Goal: Task Accomplishment & Management: Manage account settings

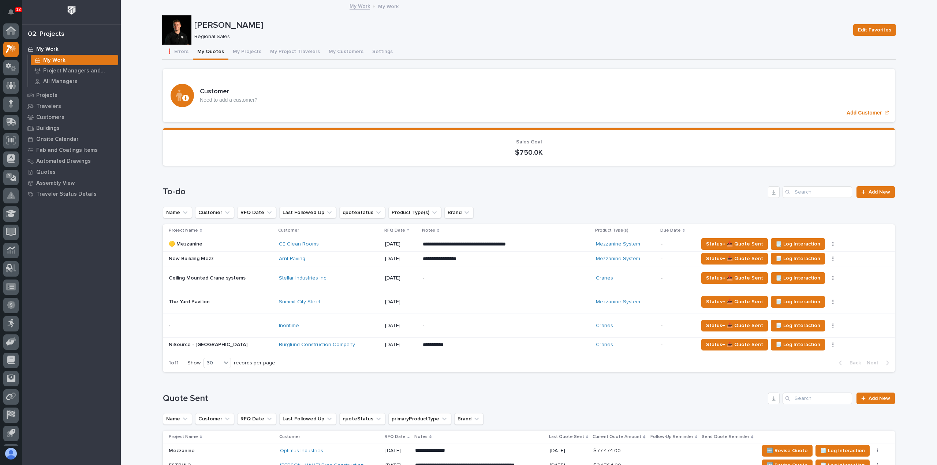
scroll to position [16, 0]
click at [865, 189] on link "Add New" at bounding box center [875, 192] width 38 height 12
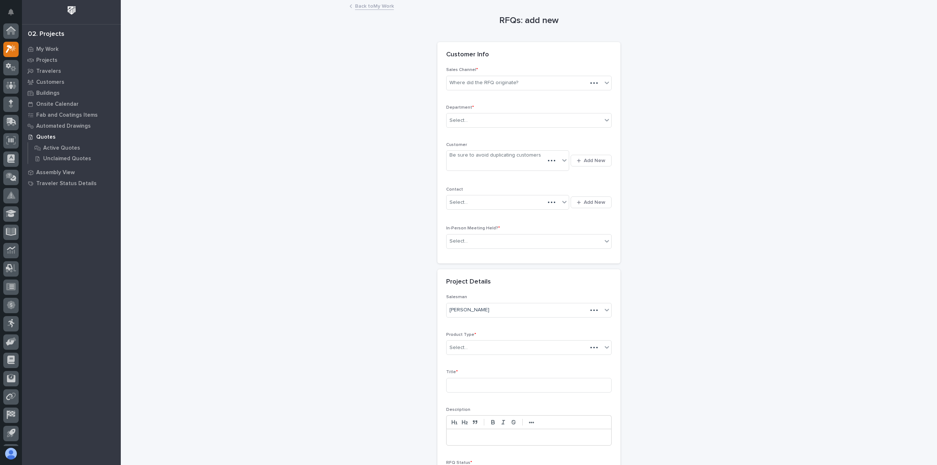
scroll to position [16, 0]
click at [463, 78] on div "Where did the RFQ originate?" at bounding box center [524, 83] width 156 height 12
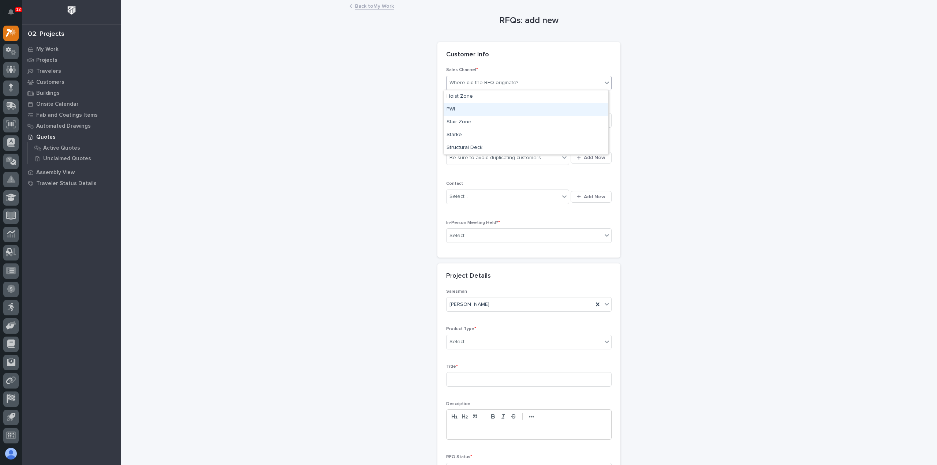
click at [473, 111] on div "PWI" at bounding box center [525, 109] width 165 height 13
click at [474, 120] on div "Select..." at bounding box center [524, 121] width 156 height 12
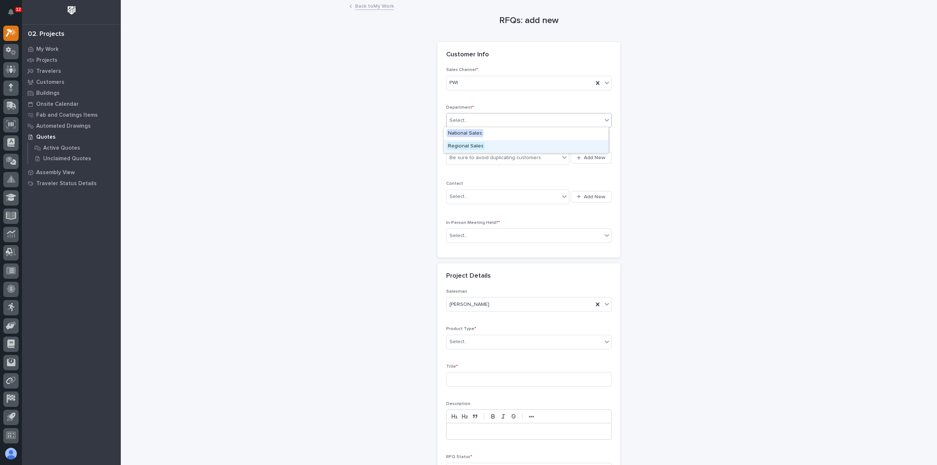
click at [471, 143] on span "Regional Sales" at bounding box center [465, 146] width 38 height 8
click at [469, 154] on div "Be sure to avoid duplicating customers" at bounding box center [494, 158] width 91 height 8
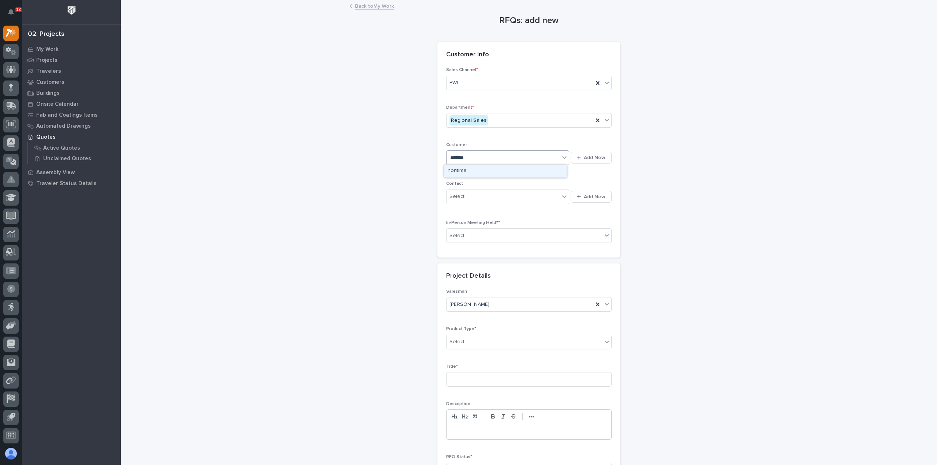
type input "********"
click at [478, 169] on div "Inontime" at bounding box center [504, 171] width 123 height 13
click at [476, 196] on div "Select..." at bounding box center [502, 197] width 113 height 12
type input "*******"
click at [487, 209] on div "Inontime - [PERSON_NAME]" at bounding box center [504, 209] width 123 height 13
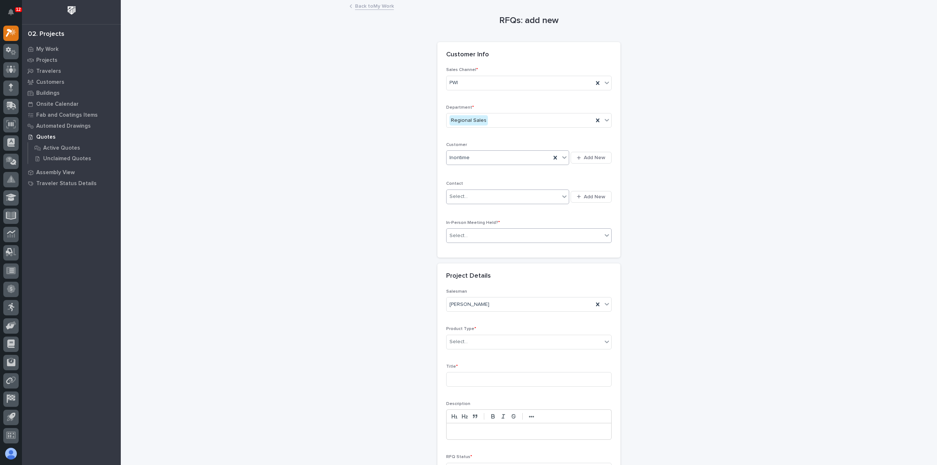
click at [483, 233] on div "Select..." at bounding box center [524, 236] width 156 height 12
click at [490, 261] on div "No" at bounding box center [525, 261] width 165 height 13
click at [476, 341] on div "Select..." at bounding box center [524, 342] width 156 height 12
click at [503, 366] on div "Lifting/Rotation Devices" at bounding box center [525, 361] width 165 height 13
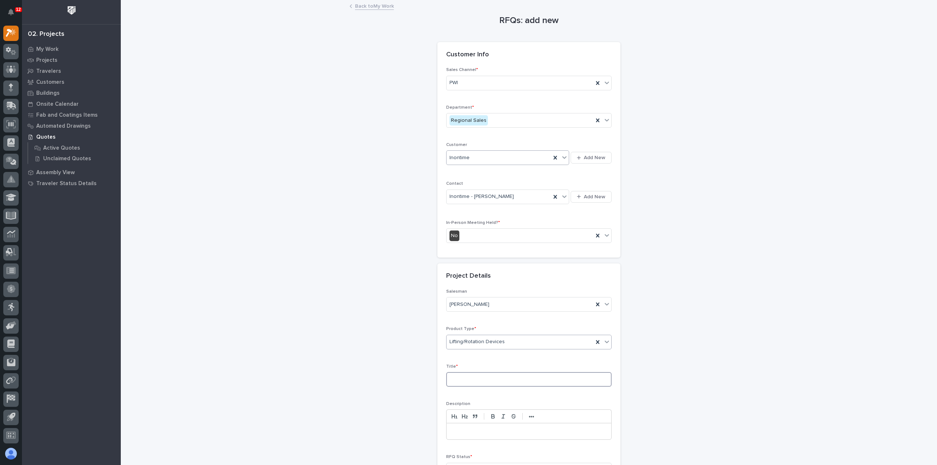
click at [482, 381] on input at bounding box center [528, 379] width 165 height 15
type input "1"
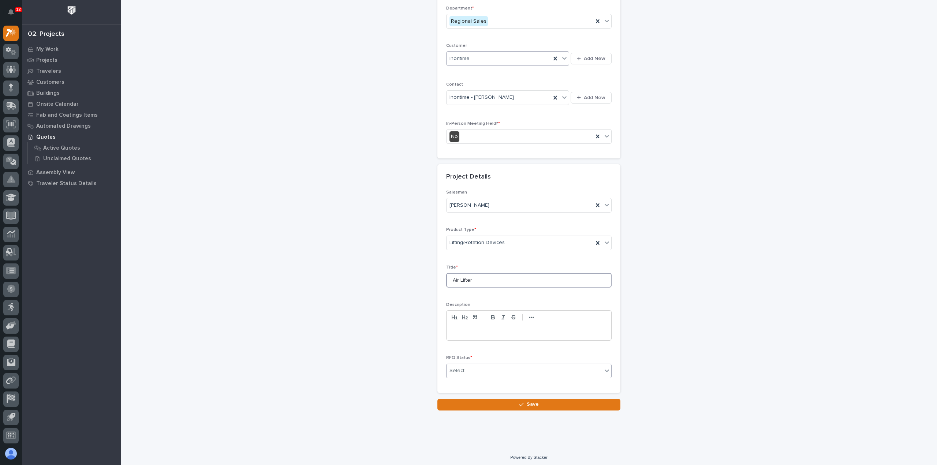
type input "Air Lifter"
click at [466, 373] on div "Select..." at bounding box center [524, 371] width 156 height 12
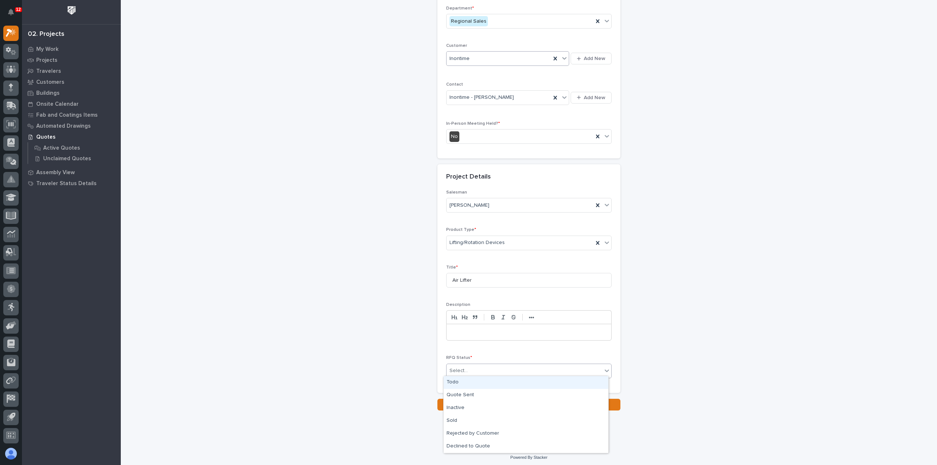
click at [469, 381] on div "Todo" at bounding box center [525, 382] width 165 height 13
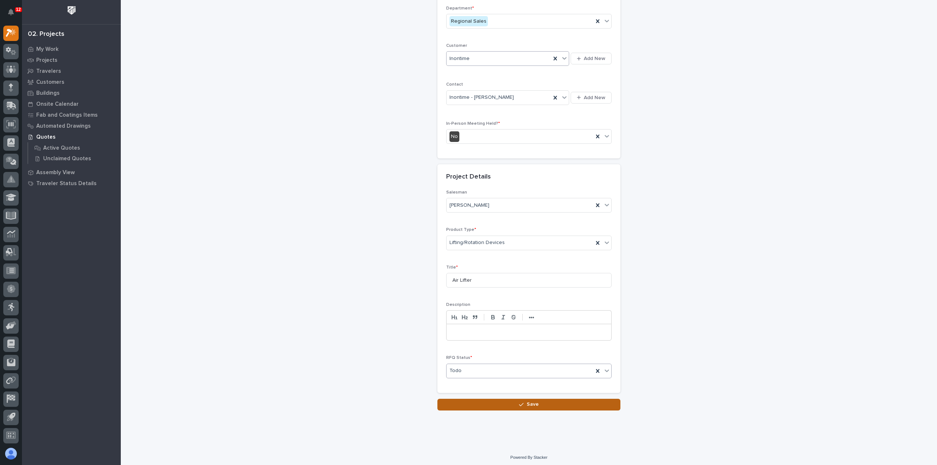
click at [475, 403] on button "Save" at bounding box center [528, 405] width 183 height 12
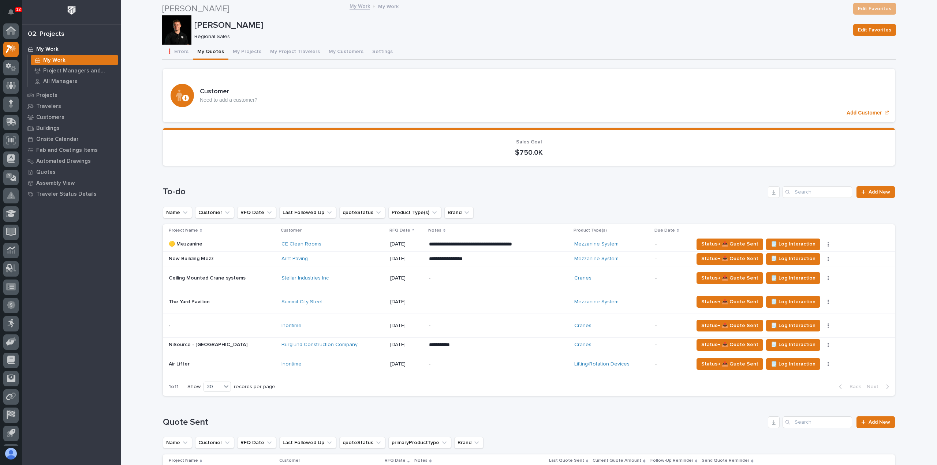
scroll to position [73, 0]
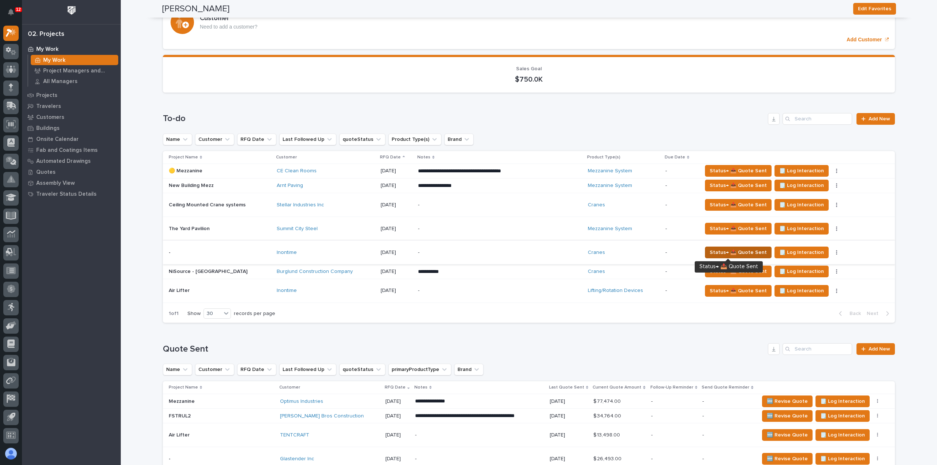
click at [719, 251] on span "Status→ 📤 Quote Sent" at bounding box center [738, 252] width 57 height 9
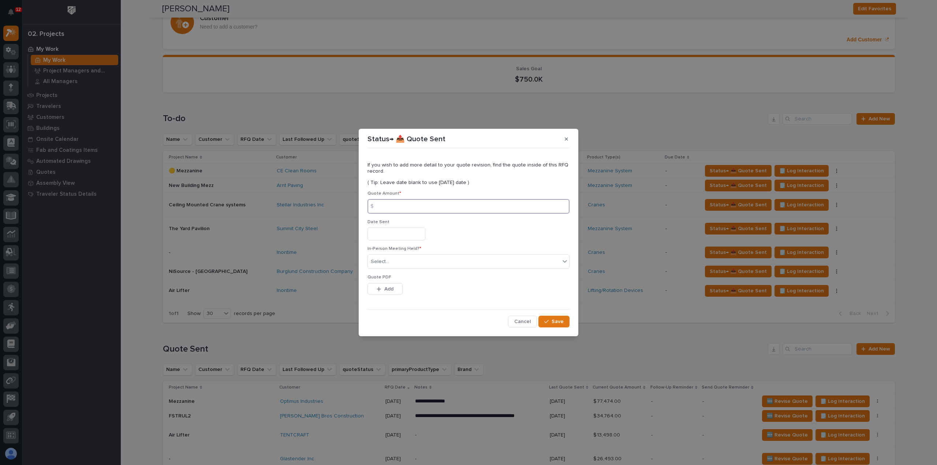
click at [405, 208] on input at bounding box center [468, 206] width 202 height 15
type input "56173"
click at [403, 233] on input "text" at bounding box center [396, 234] width 58 height 13
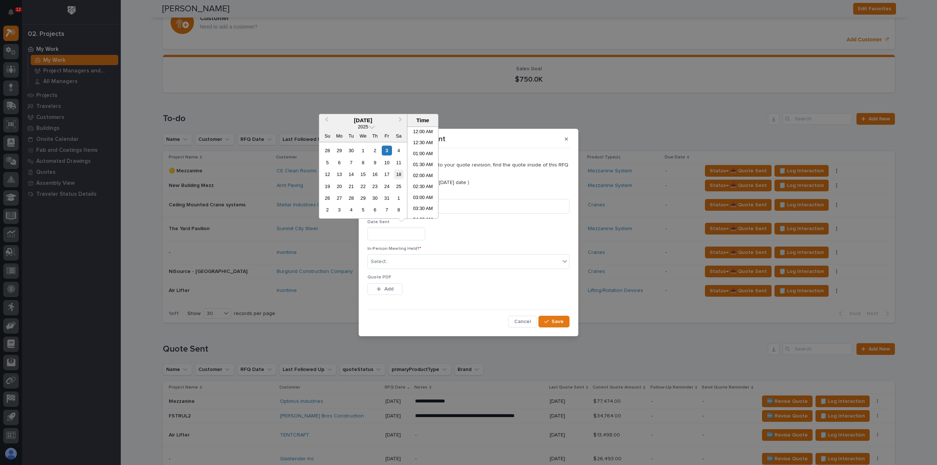
scroll to position [278, 0]
click at [386, 153] on div "3" at bounding box center [387, 151] width 10 height 10
type input "**********"
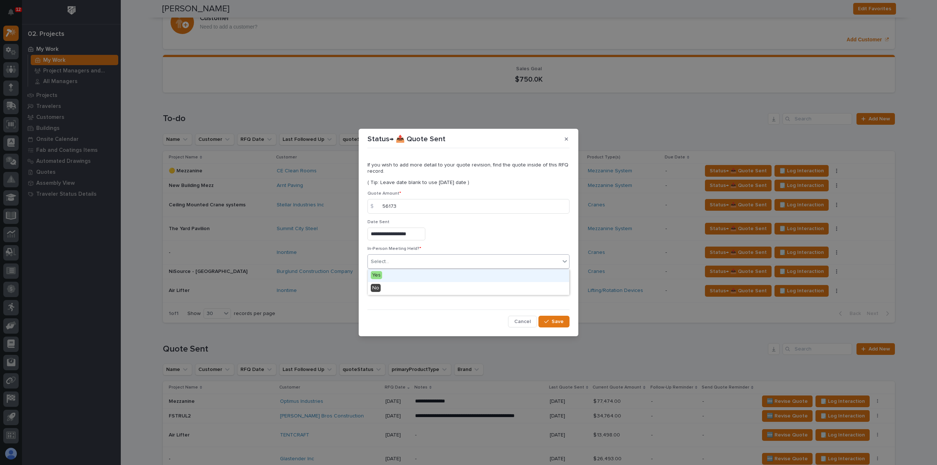
click at [400, 262] on div "Select..." at bounding box center [464, 262] width 192 height 12
click at [404, 278] on div "Yes" at bounding box center [468, 275] width 201 height 13
click at [400, 287] on button "Add" at bounding box center [384, 289] width 35 height 12
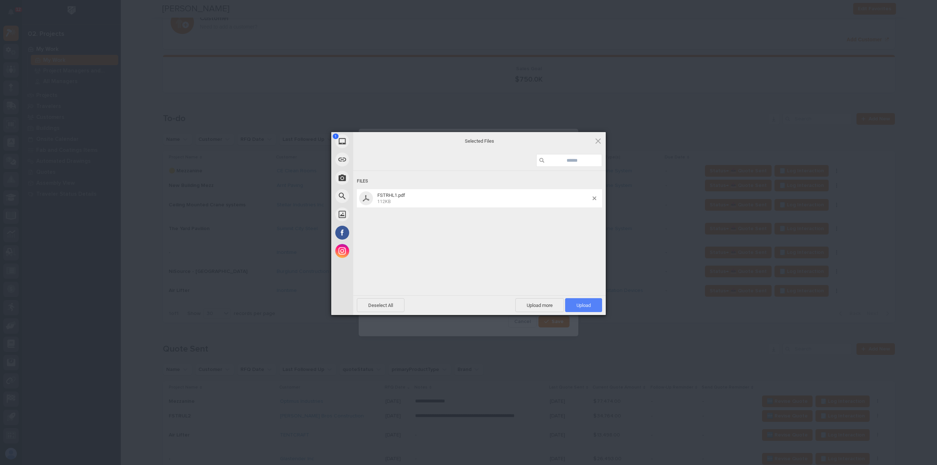
click at [580, 308] on span "Upload 1" at bounding box center [583, 305] width 37 height 14
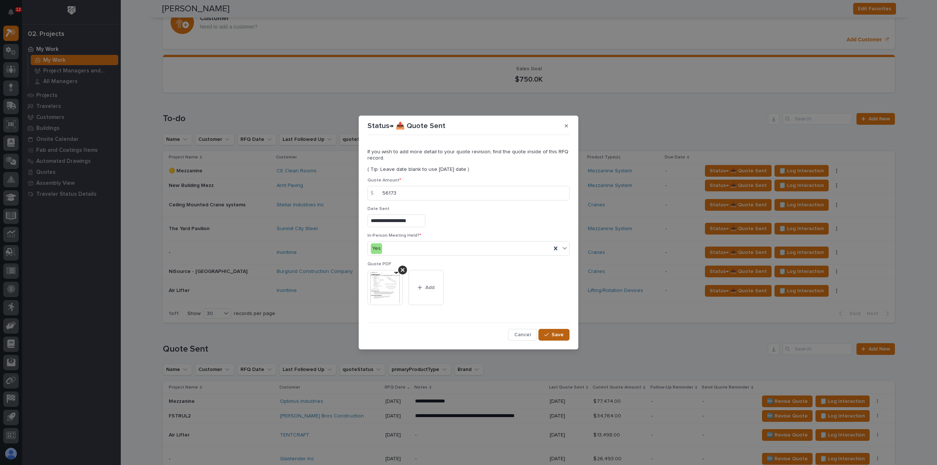
click at [552, 335] on span "Save" at bounding box center [557, 335] width 12 height 7
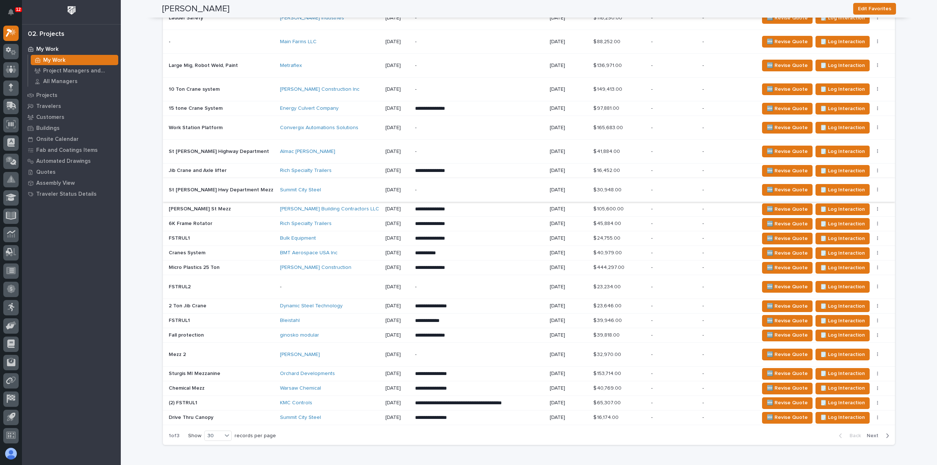
scroll to position [622, 0]
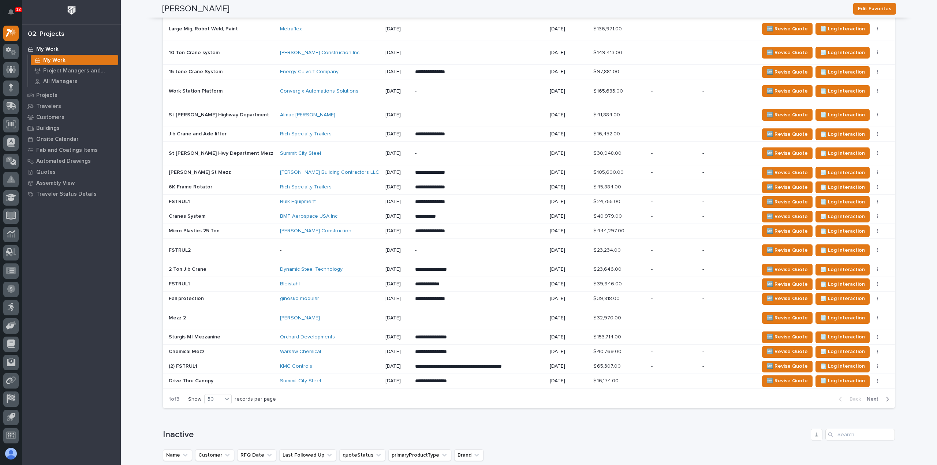
click at [724, 269] on div "-" at bounding box center [727, 269] width 50 height 12
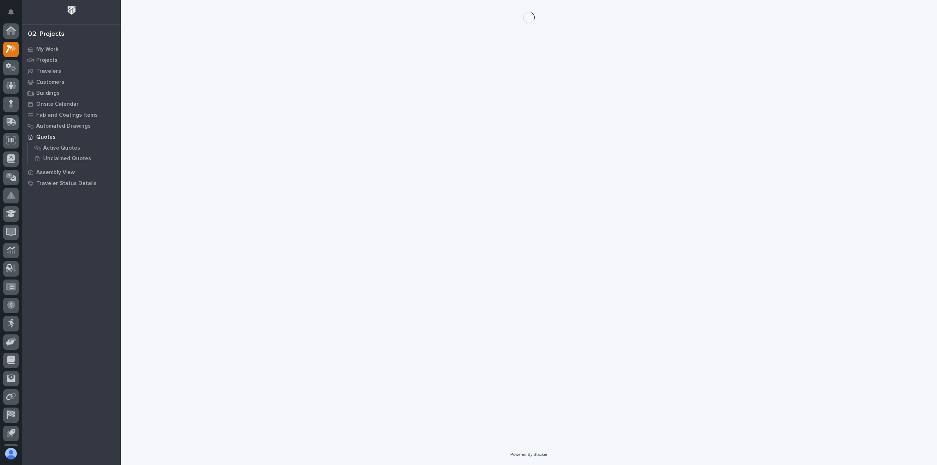
scroll to position [16, 0]
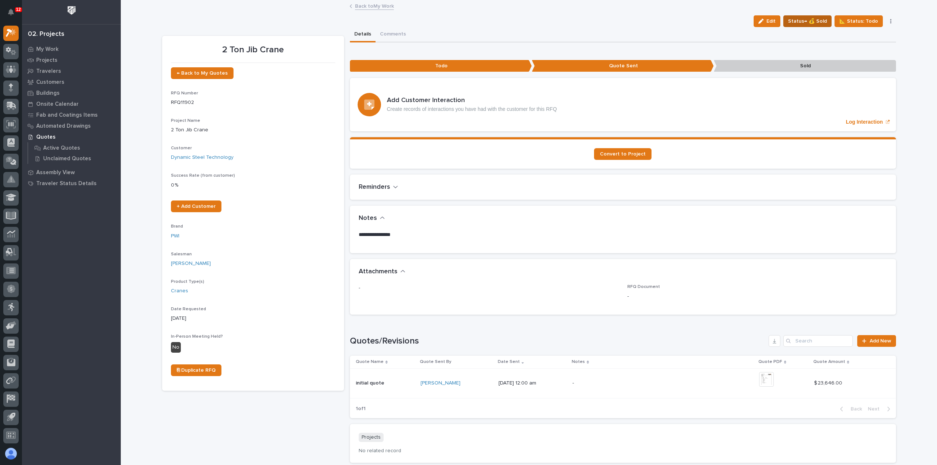
click at [804, 26] on button "Status→ 💰 Sold" at bounding box center [807, 21] width 48 height 12
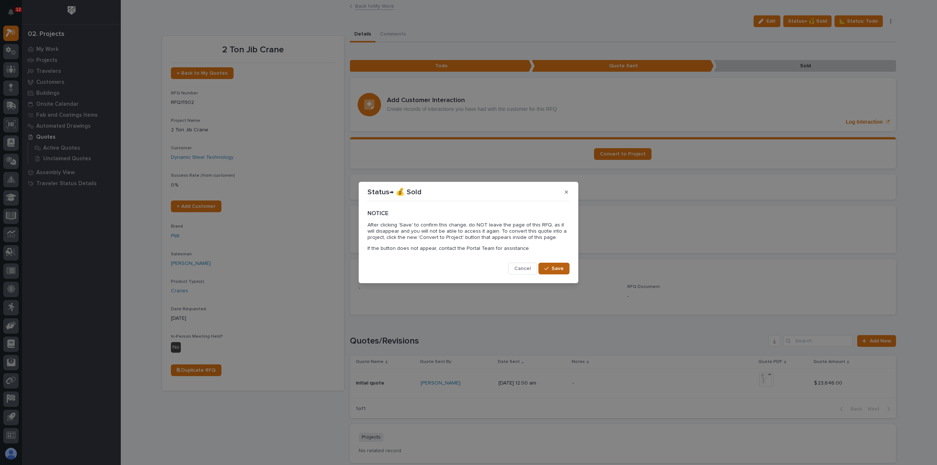
click at [557, 271] on span "Save" at bounding box center [557, 268] width 12 height 7
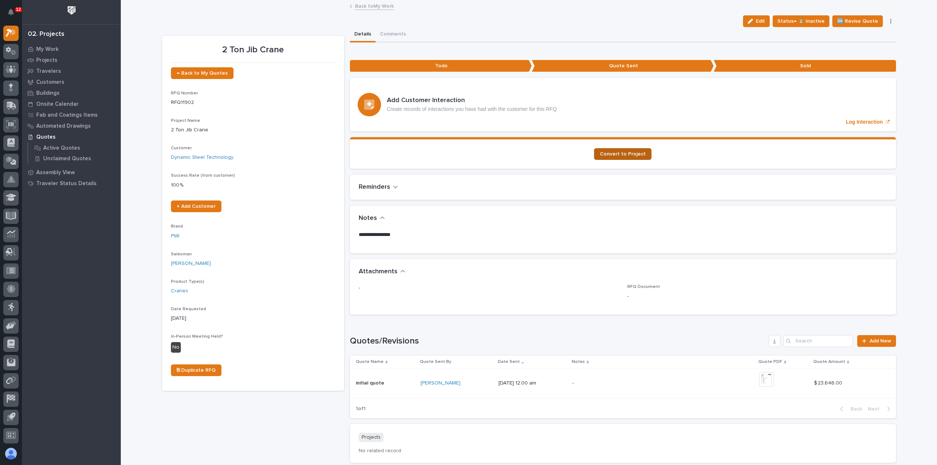
click at [623, 152] on span "Convert to Project" at bounding box center [623, 153] width 46 height 5
click at [363, 6] on link "Back to My Work" at bounding box center [374, 5] width 39 height 8
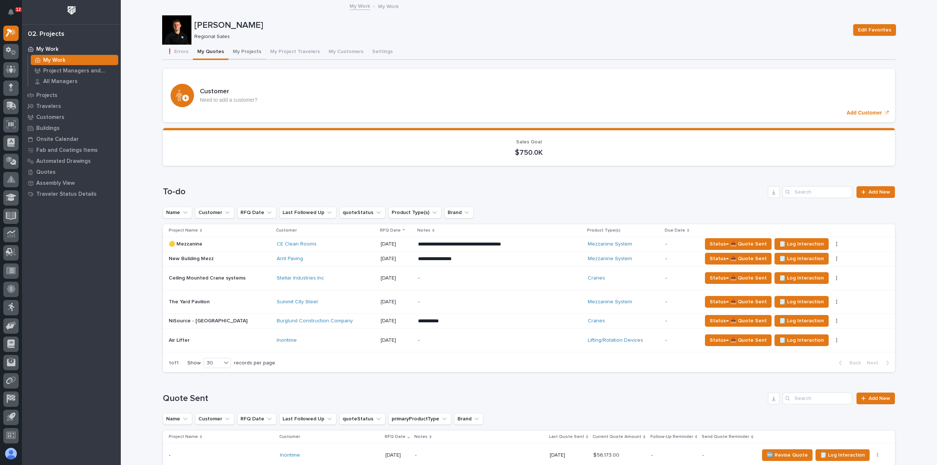
click at [236, 55] on button "My Projects" at bounding box center [246, 52] width 37 height 15
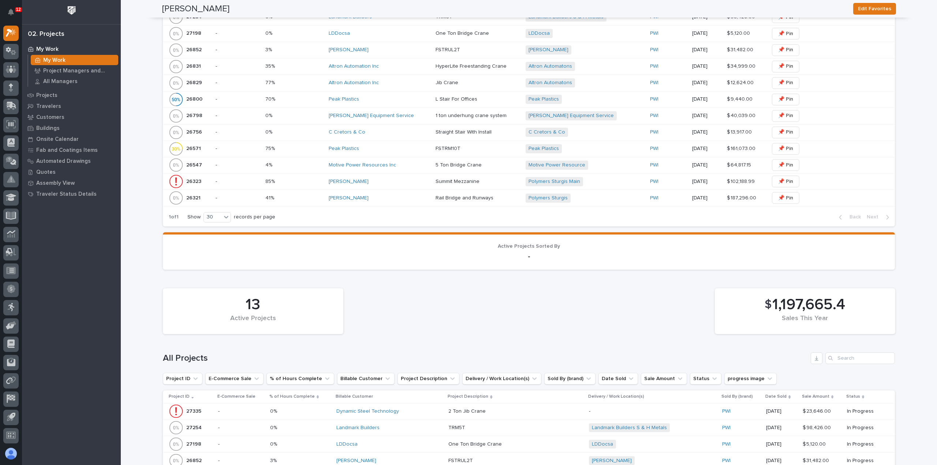
scroll to position [329, 0]
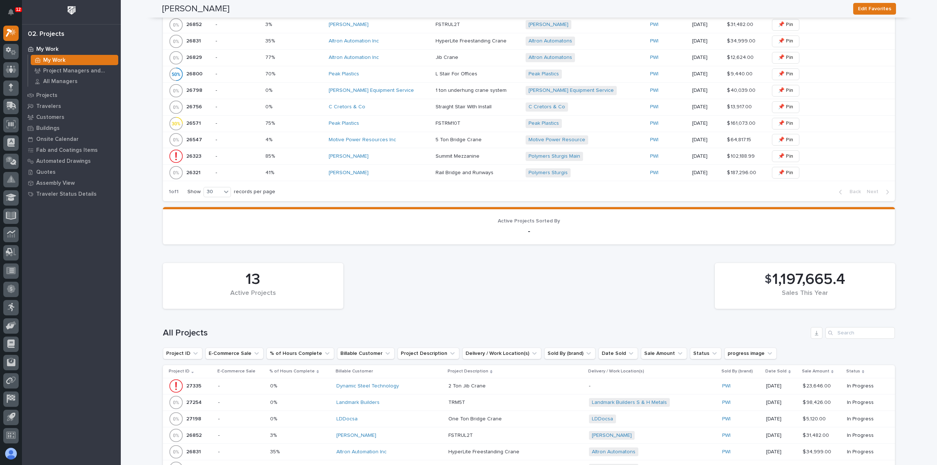
click at [401, 170] on div "[PERSON_NAME]" at bounding box center [379, 173] width 101 height 6
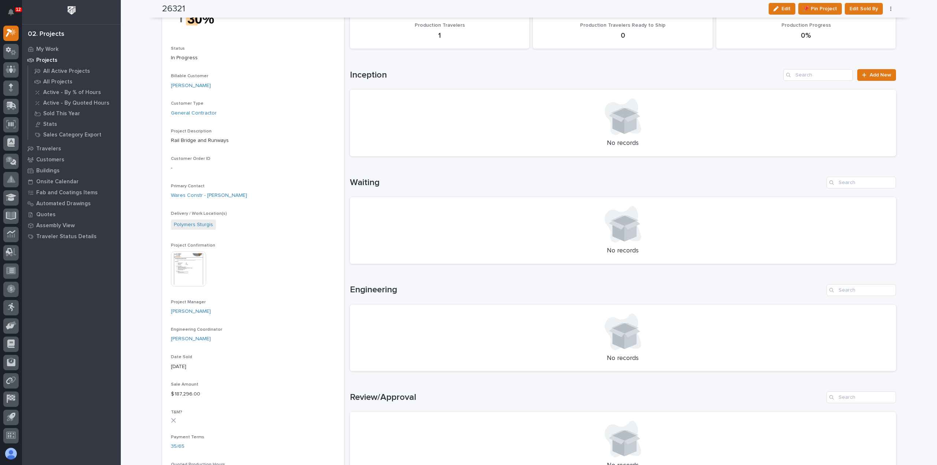
scroll to position [73, 0]
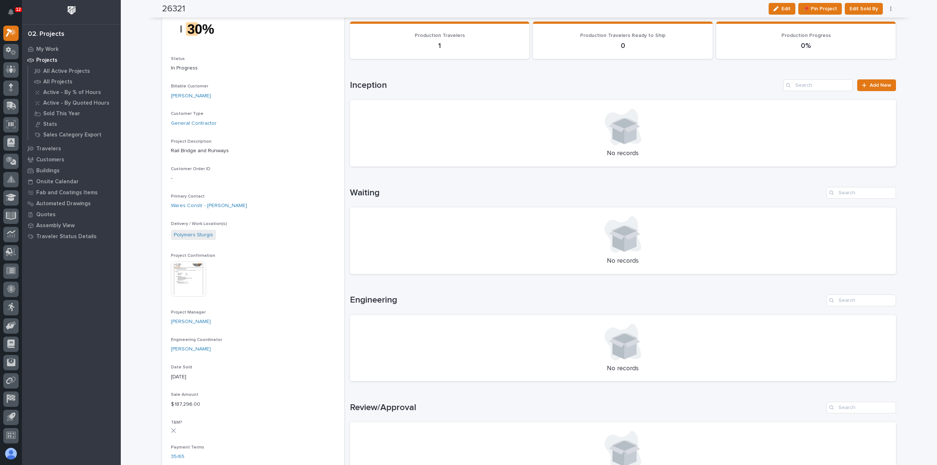
click at [779, 7] on div "button" at bounding box center [777, 8] width 8 height 5
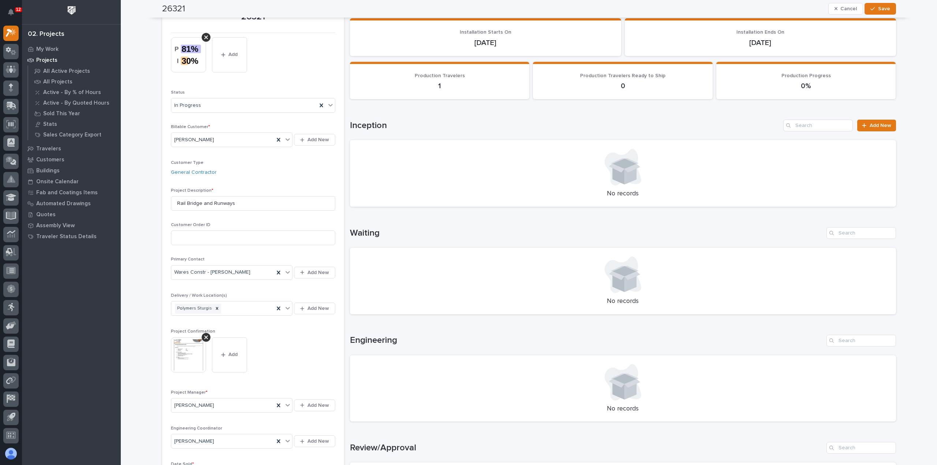
scroll to position [0, 0]
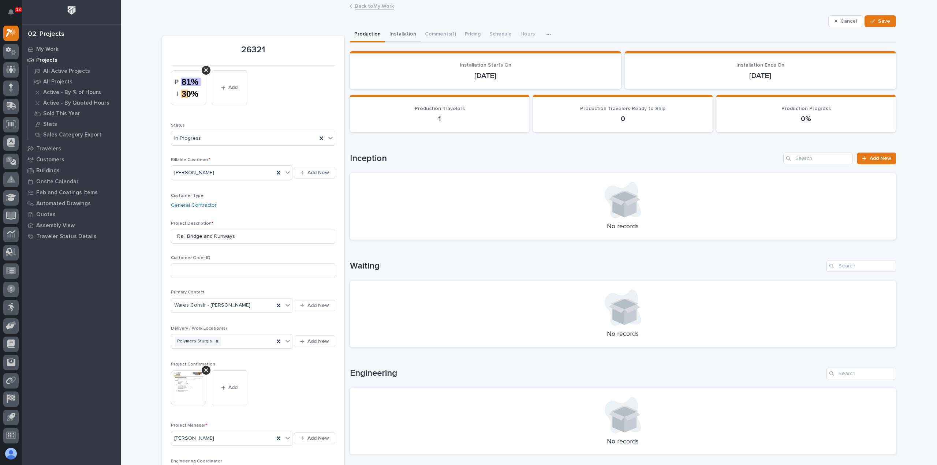
click at [399, 35] on button "Installation" at bounding box center [402, 34] width 35 height 15
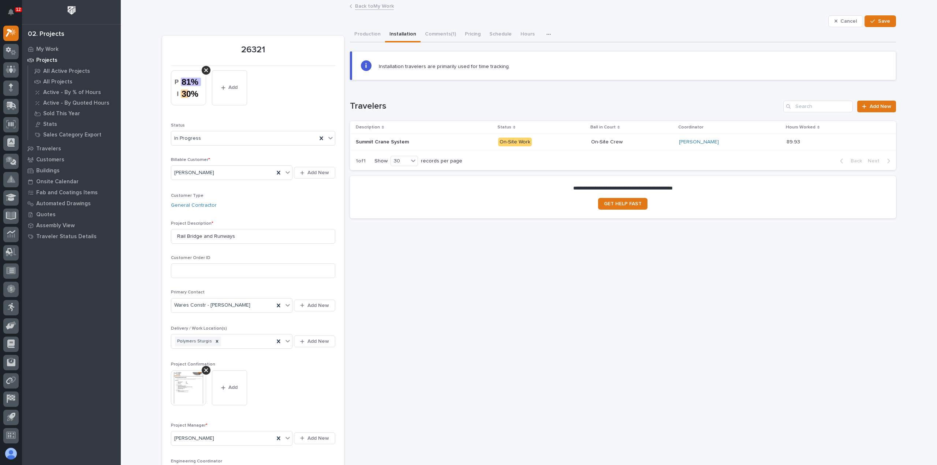
click at [559, 143] on p "On-Site Work" at bounding box center [541, 142] width 87 height 9
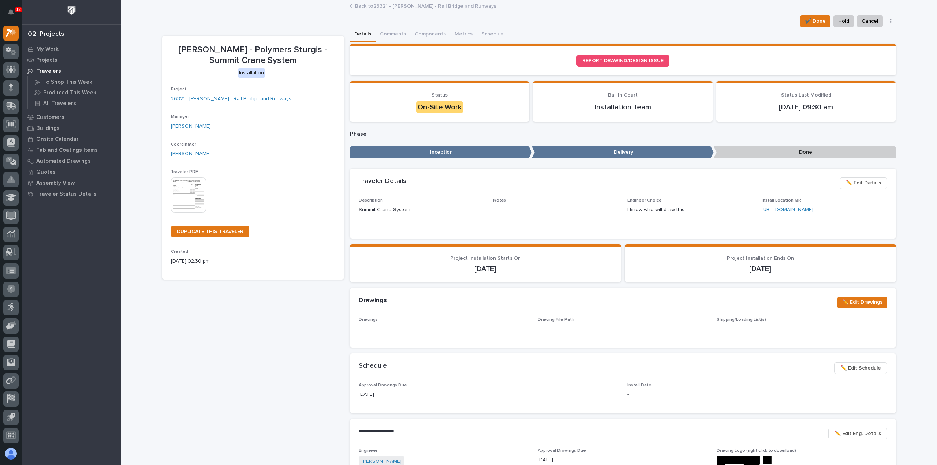
click at [410, 5] on link "Back to 26321 - [PERSON_NAME] - Rail Bridge and Runways" at bounding box center [425, 5] width 141 height 8
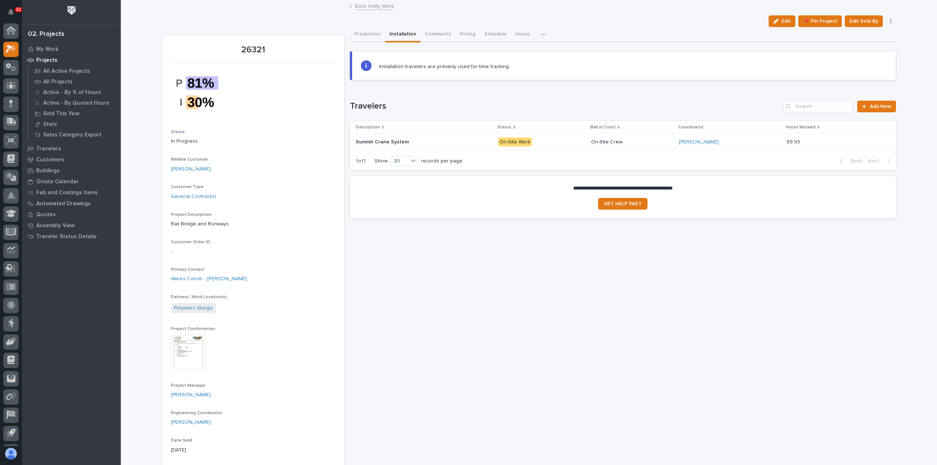
scroll to position [16, 0]
click at [372, 7] on link "Back to My Work" at bounding box center [374, 5] width 39 height 8
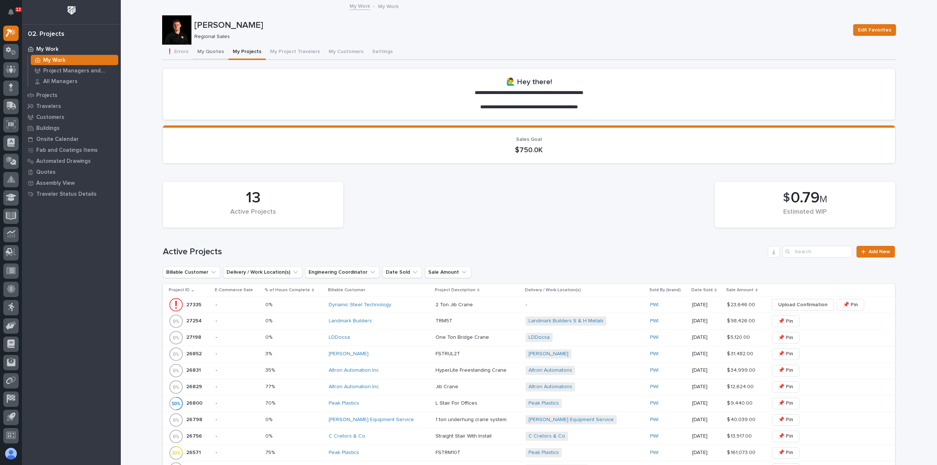
click at [205, 49] on button "My Quotes" at bounding box center [210, 52] width 35 height 15
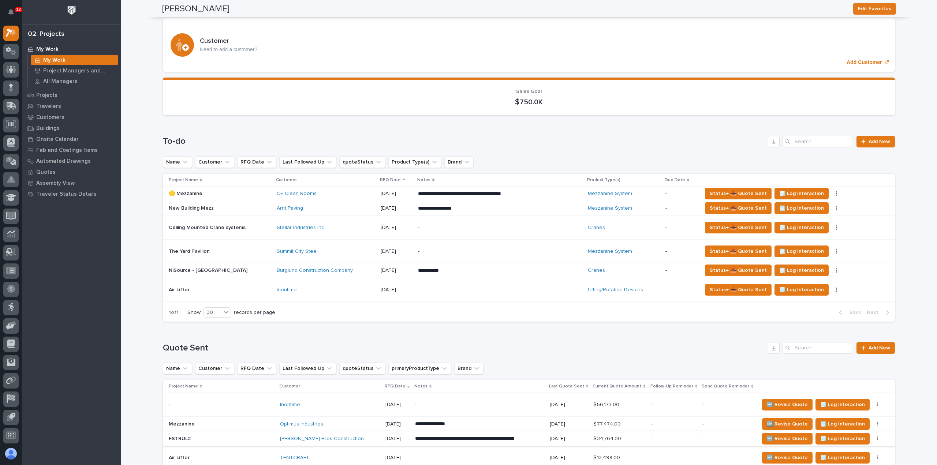
scroll to position [37, 0]
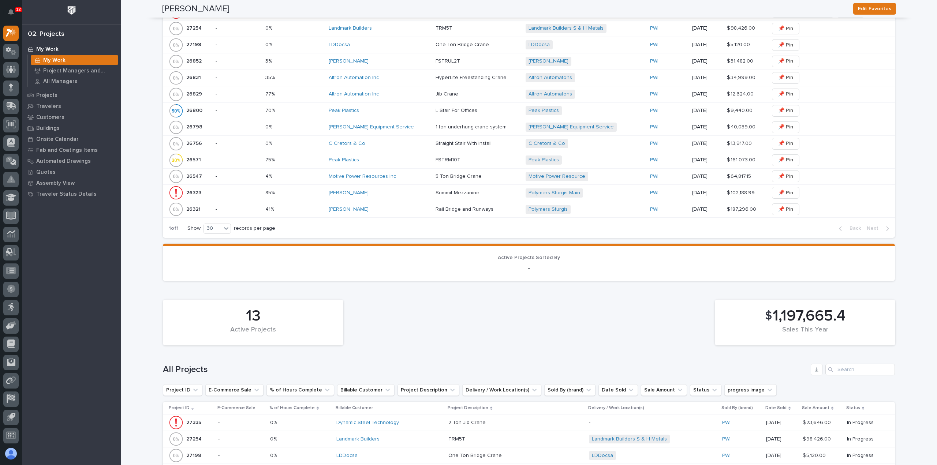
scroll to position [220, 0]
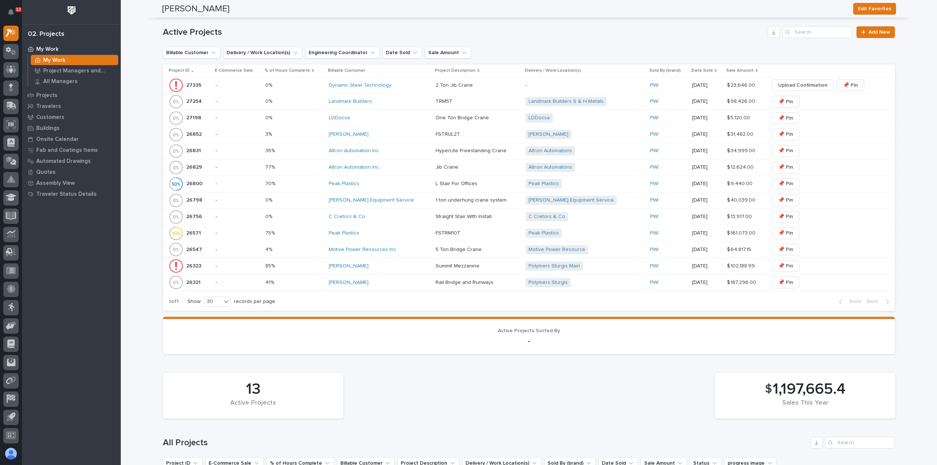
click at [395, 280] on div "[PERSON_NAME]" at bounding box center [379, 283] width 101 height 6
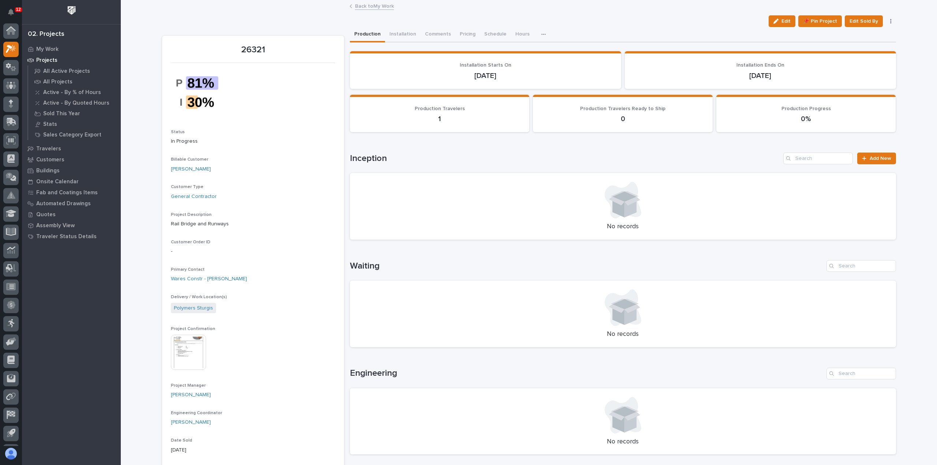
scroll to position [16, 0]
click at [190, 358] on img at bounding box center [188, 352] width 35 height 35
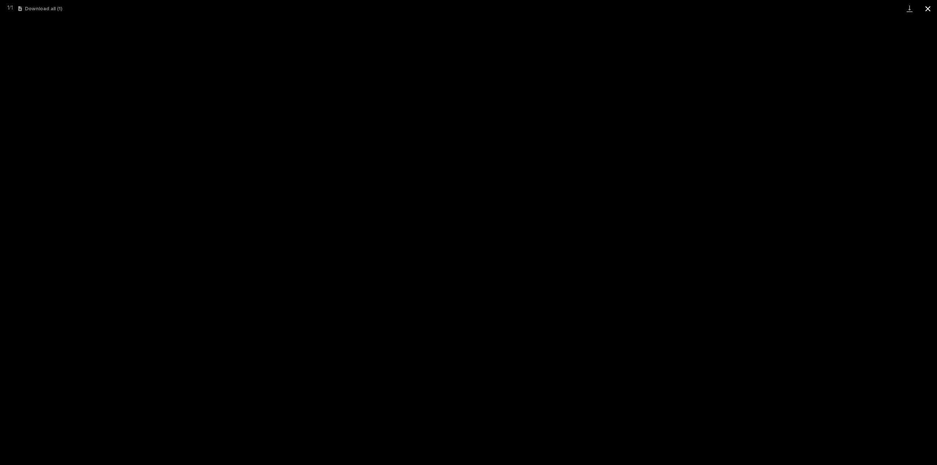
click at [929, 13] on button "Close gallery" at bounding box center [927, 8] width 18 height 17
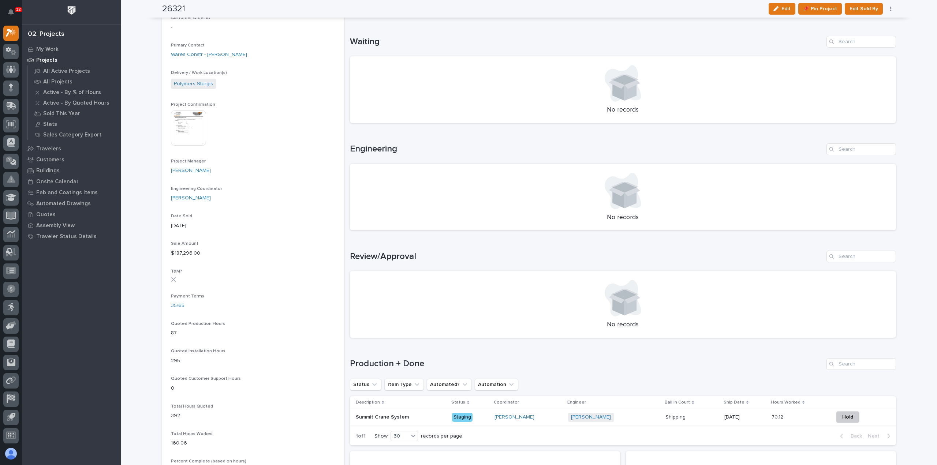
scroll to position [188, 0]
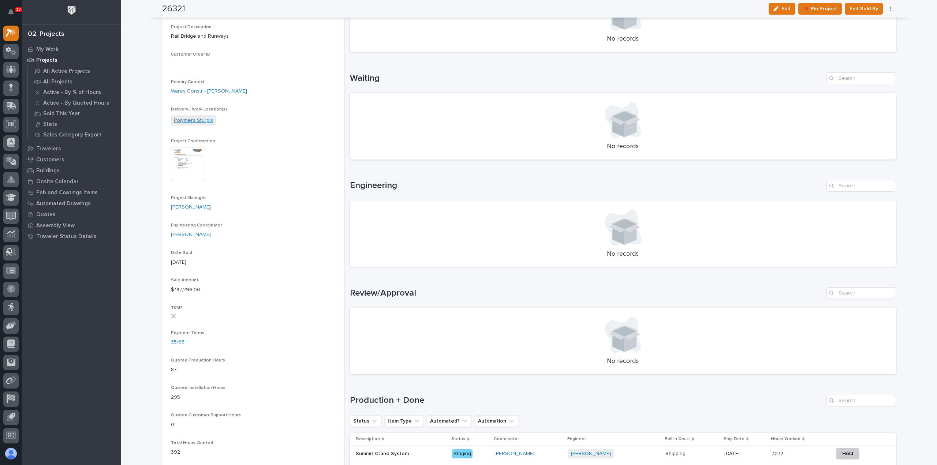
click at [197, 118] on link "Polymers Sturgis" at bounding box center [193, 121] width 39 height 8
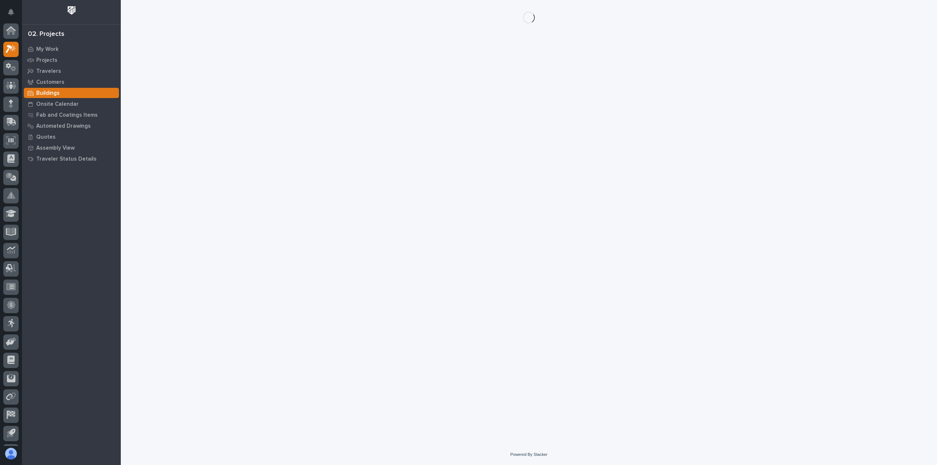
scroll to position [16, 0]
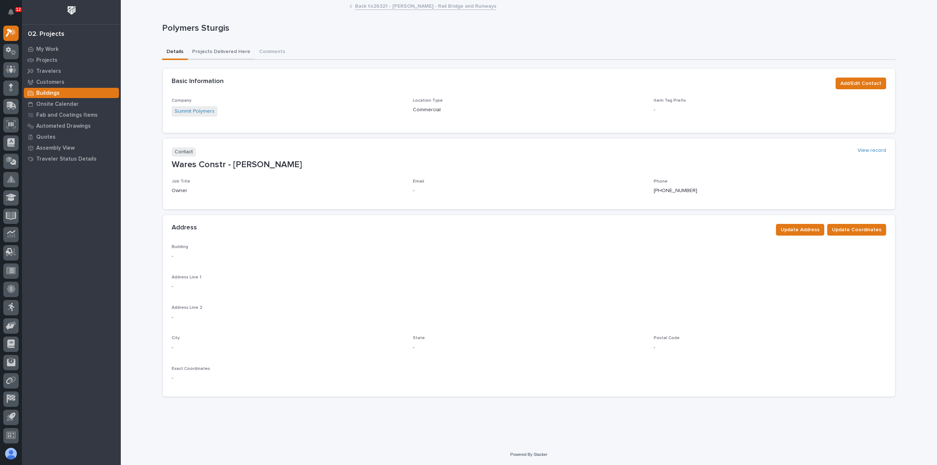
click at [231, 55] on button "Projects Delivered Here" at bounding box center [221, 52] width 67 height 15
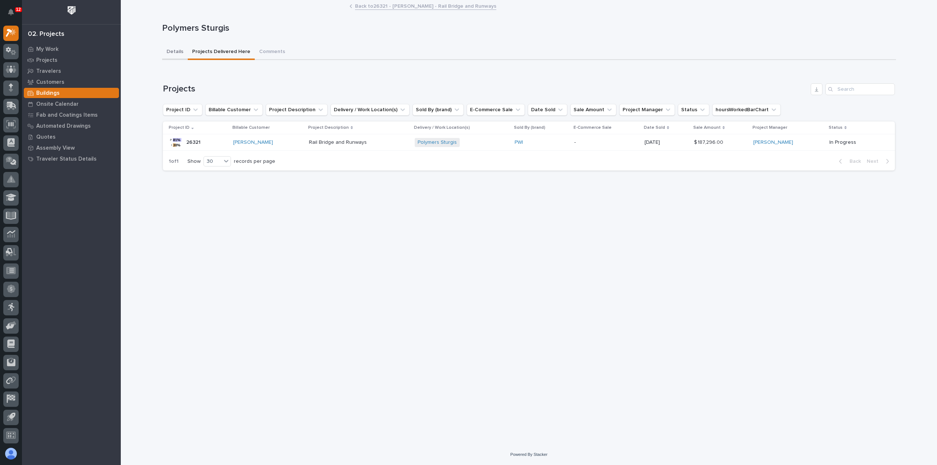
click at [176, 52] on button "Details" at bounding box center [175, 52] width 26 height 15
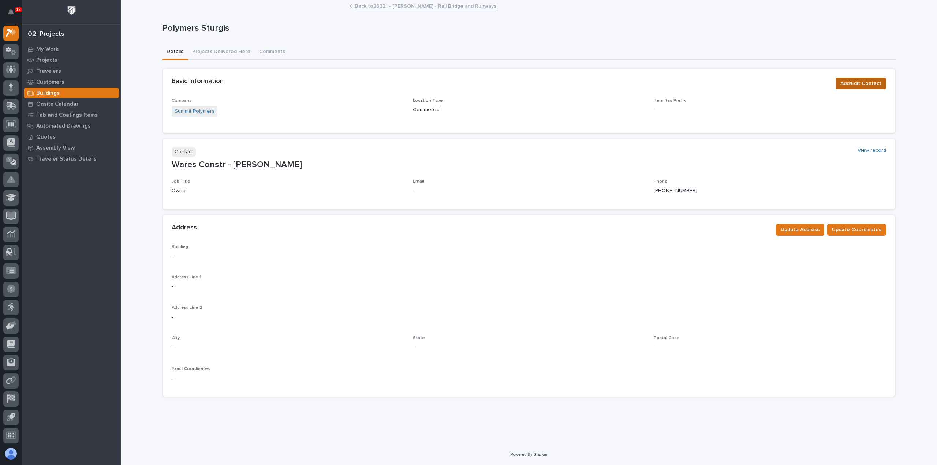
click at [857, 85] on span "Add/Edit Contact" at bounding box center [860, 83] width 41 height 9
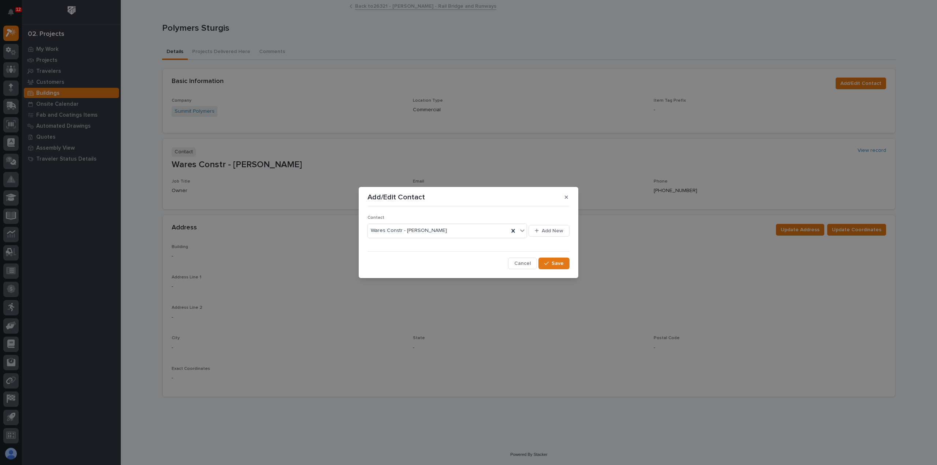
click at [628, 134] on div "Add/Edit Contact Contact Wares Constr - [PERSON_NAME] Add New Cancel Save" at bounding box center [468, 232] width 937 height 465
click at [567, 199] on icon "button" at bounding box center [566, 197] width 3 height 3
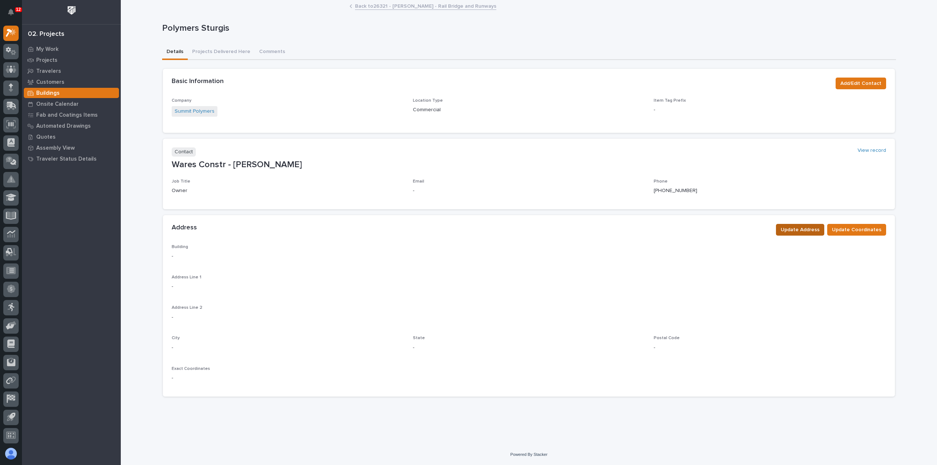
click at [792, 231] on span "Update Address" at bounding box center [799, 229] width 39 height 9
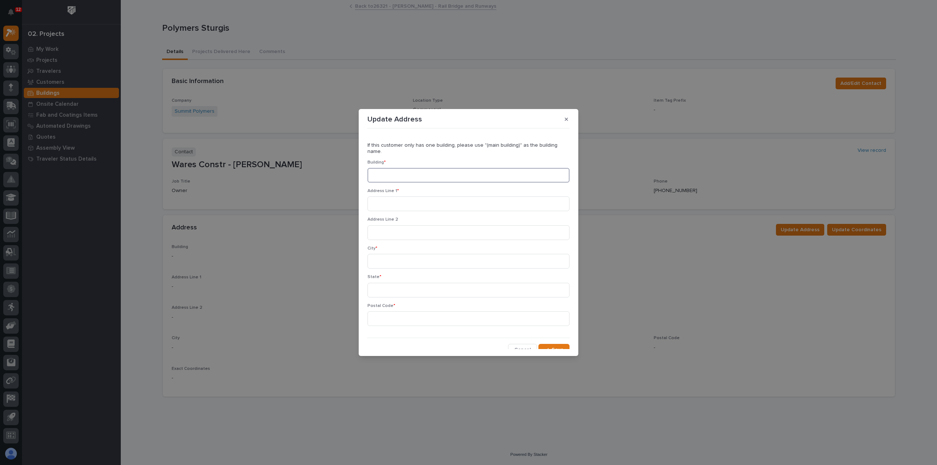
click at [455, 173] on input at bounding box center [468, 175] width 202 height 15
type input "1"
click at [427, 198] on input at bounding box center [468, 203] width 202 height 15
paste input "[STREET_ADDRESS]"
type input "[STREET_ADDRESS]"
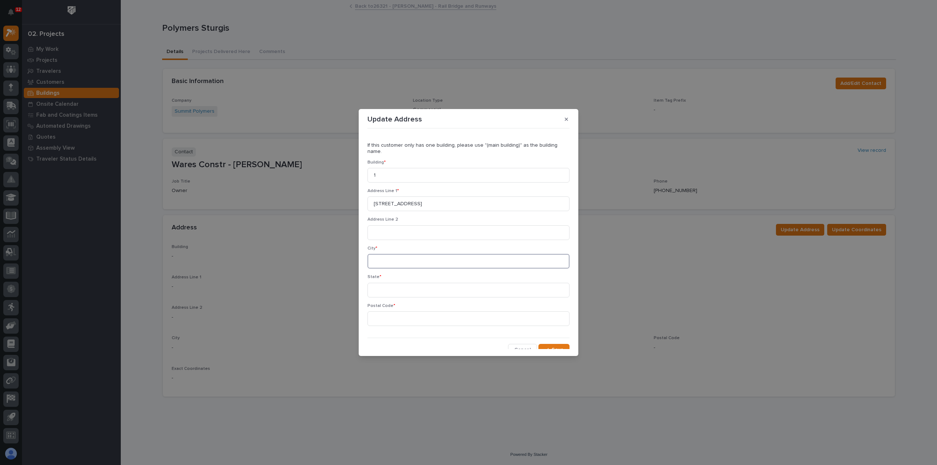
click at [418, 255] on input at bounding box center [468, 261] width 202 height 15
type input "sturgis"
click at [413, 288] on input at bounding box center [468, 290] width 202 height 15
type input "MI"
click at [418, 315] on input at bounding box center [468, 318] width 202 height 15
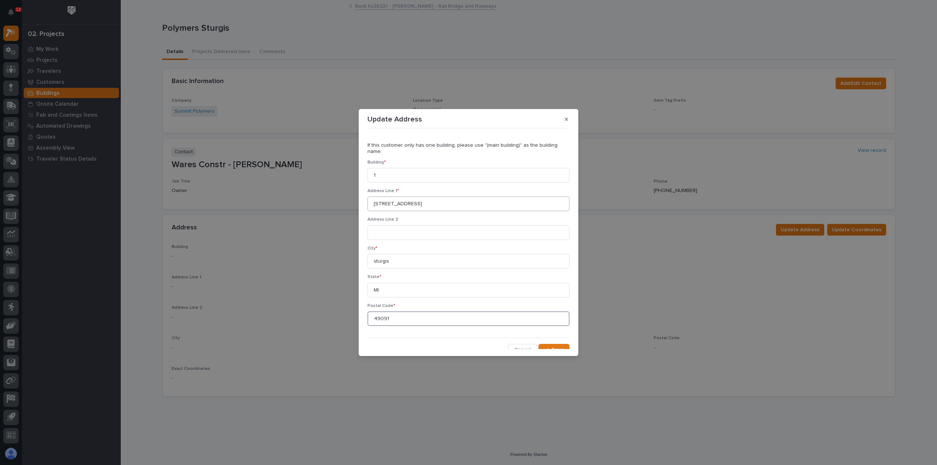
type input "49091"
drag, startPoint x: 480, startPoint y: 200, endPoint x: 408, endPoint y: 199, distance: 71.4
click at [408, 199] on input "[STREET_ADDRESS]" at bounding box center [468, 203] width 202 height 15
type input "[STREET_ADDRESS]"
click at [545, 347] on icon "button" at bounding box center [546, 349] width 4 height 5
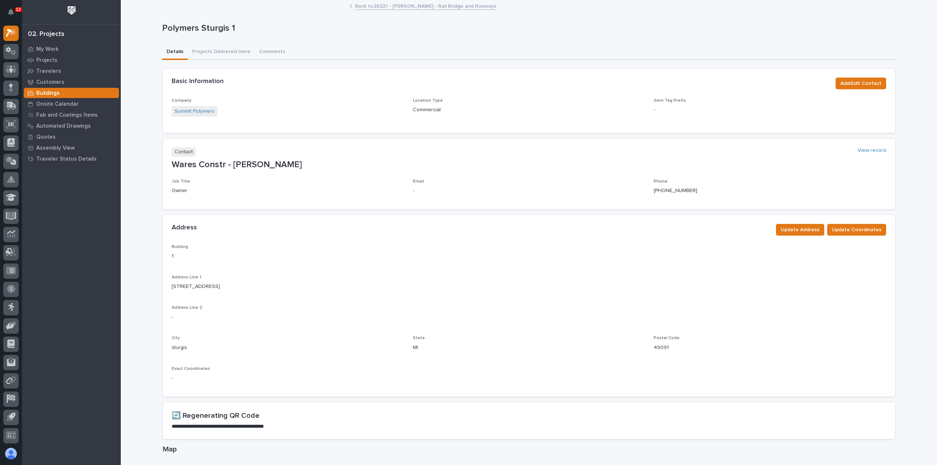
click at [408, 5] on link "Back to 26321 - [PERSON_NAME] - Rail Bridge and Runways" at bounding box center [425, 5] width 141 height 8
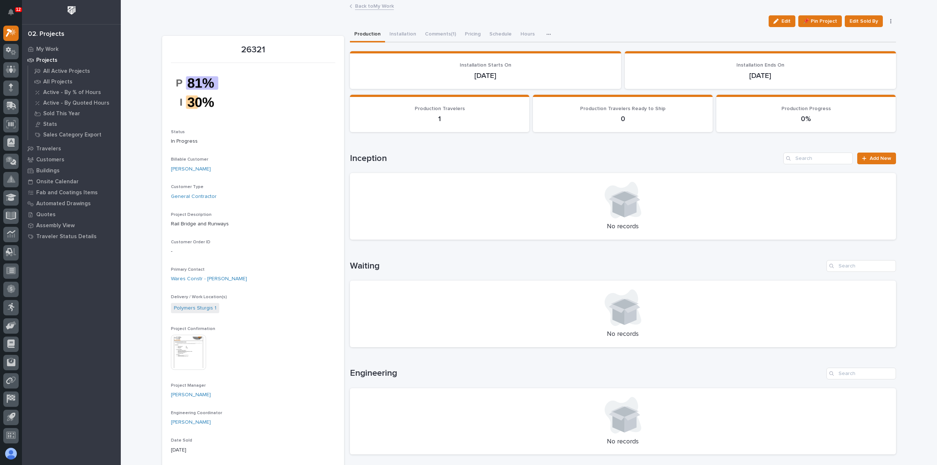
click at [359, 5] on link "Back to My Work" at bounding box center [374, 5] width 39 height 8
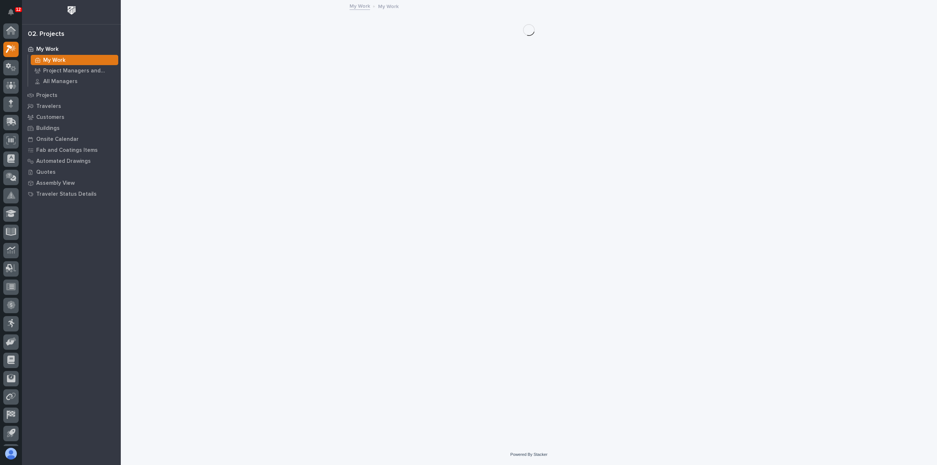
scroll to position [16, 0]
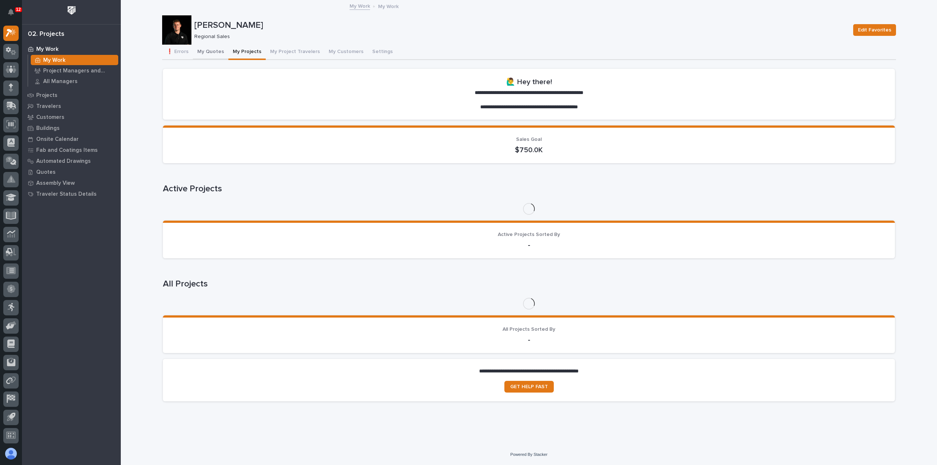
click at [214, 56] on button "My Quotes" at bounding box center [210, 52] width 35 height 15
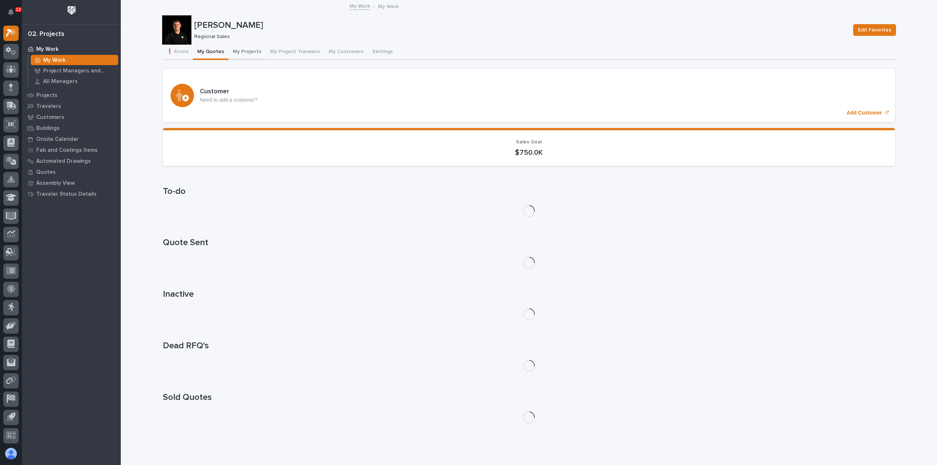
click at [253, 54] on button "My Projects" at bounding box center [246, 52] width 37 height 15
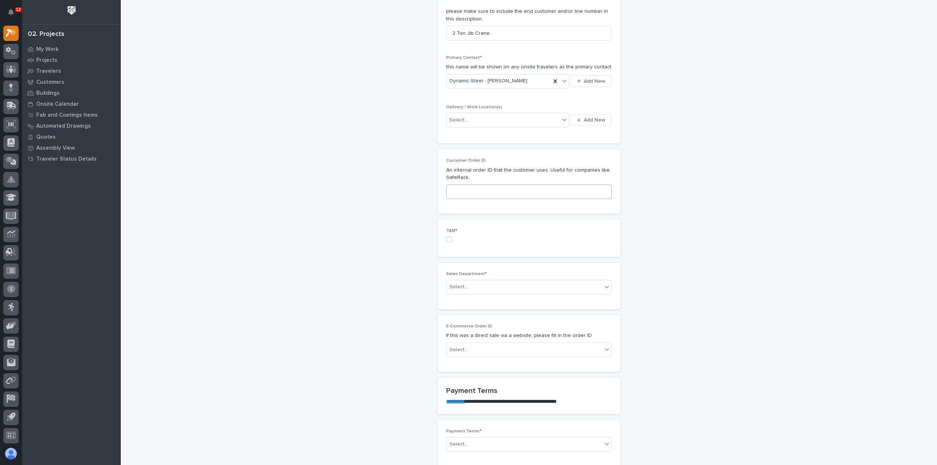
scroll to position [256, 0]
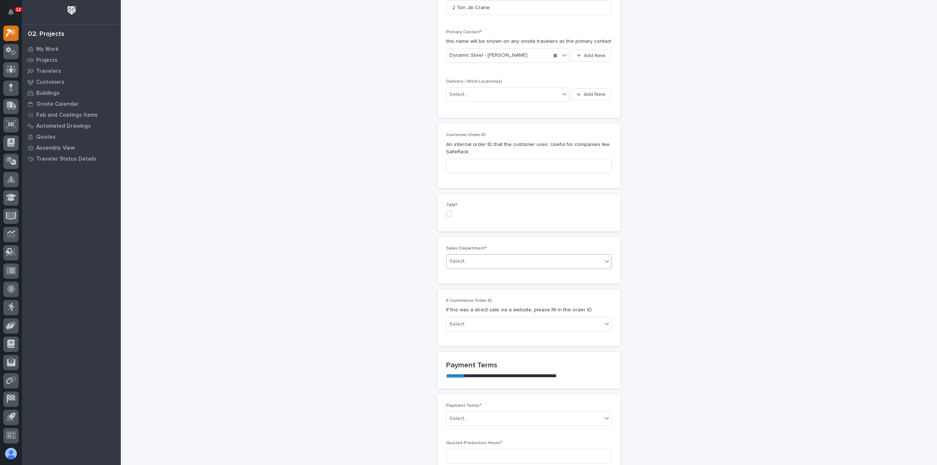
click at [503, 263] on div "Select..." at bounding box center [524, 261] width 156 height 12
drag, startPoint x: 503, startPoint y: 278, endPoint x: 502, endPoint y: 287, distance: 9.5
click at [502, 287] on div "Regional Sales" at bounding box center [525, 286] width 165 height 13
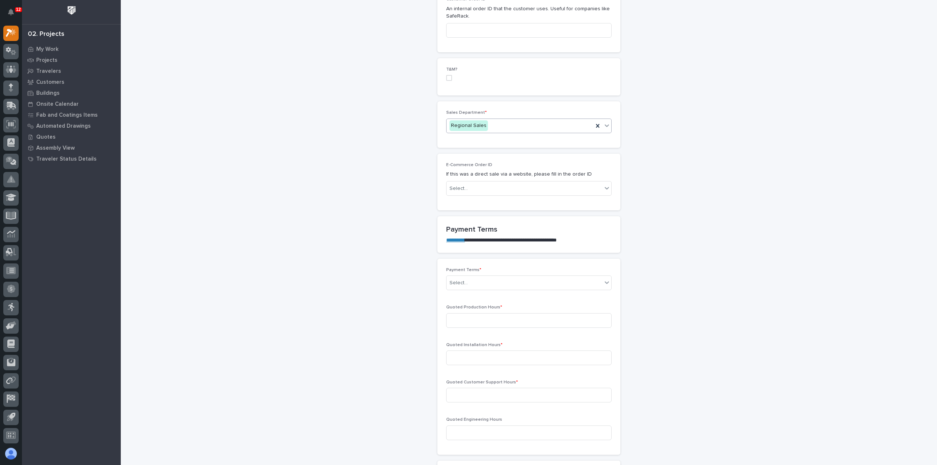
scroll to position [403, 0]
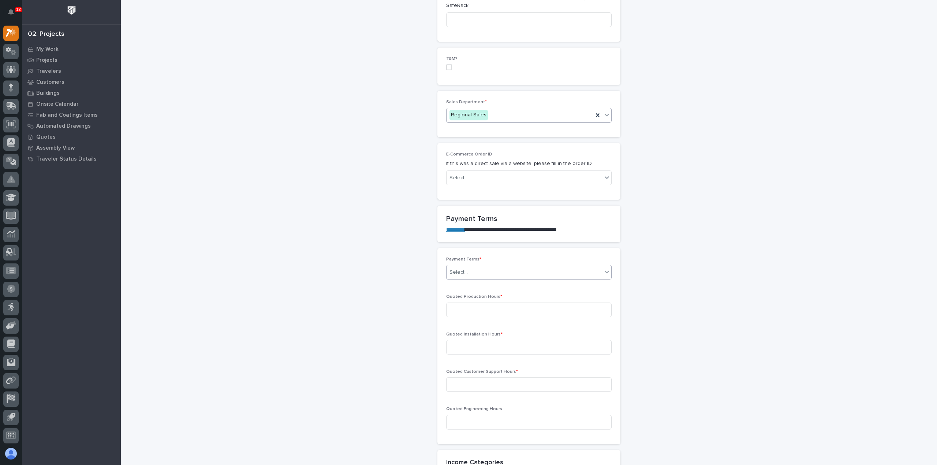
click at [488, 266] on div "Select..." at bounding box center [524, 272] width 156 height 12
click at [476, 307] on div "35/65" at bounding box center [525, 309] width 165 height 13
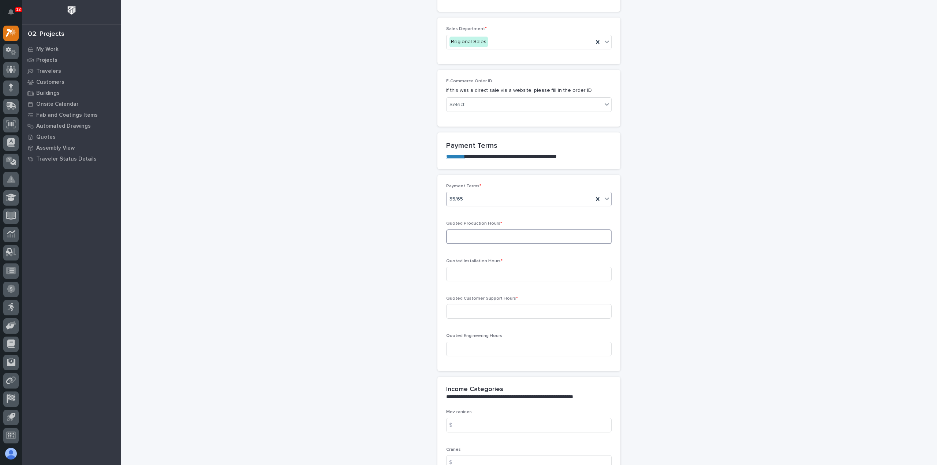
click at [487, 240] on input at bounding box center [528, 236] width 165 height 15
click at [498, 233] on input at bounding box center [528, 236] width 165 height 15
type input "12"
click at [512, 272] on input at bounding box center [528, 274] width 165 height 15
type input "33"
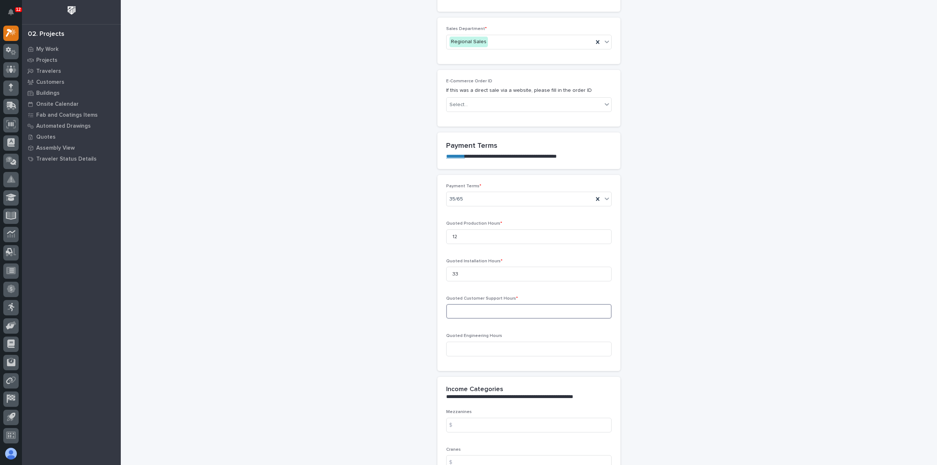
click at [504, 306] on input at bounding box center [528, 311] width 165 height 15
click at [509, 310] on input at bounding box center [528, 311] width 165 height 15
type input "8"
click at [479, 349] on input at bounding box center [528, 349] width 165 height 15
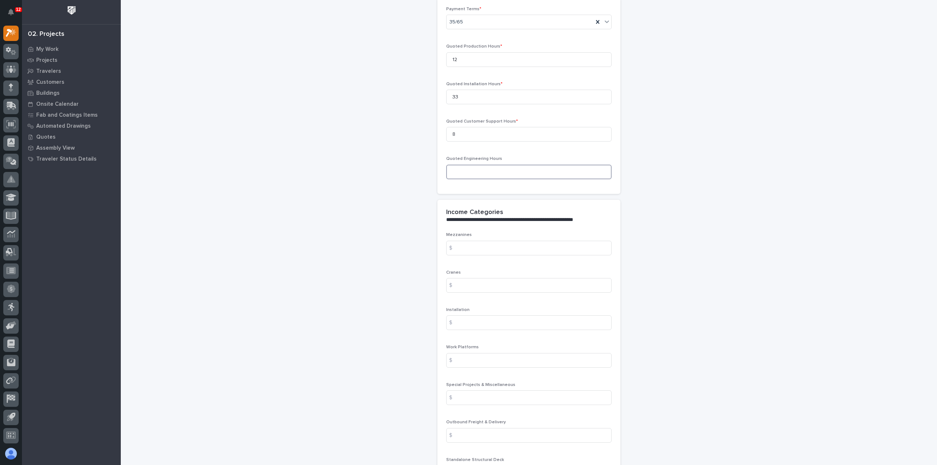
scroll to position [659, 0]
click at [463, 276] on input at bounding box center [528, 279] width 165 height 15
click at [472, 277] on input at bounding box center [528, 279] width 165 height 15
type input "16924"
click at [476, 314] on input at bounding box center [528, 317] width 165 height 15
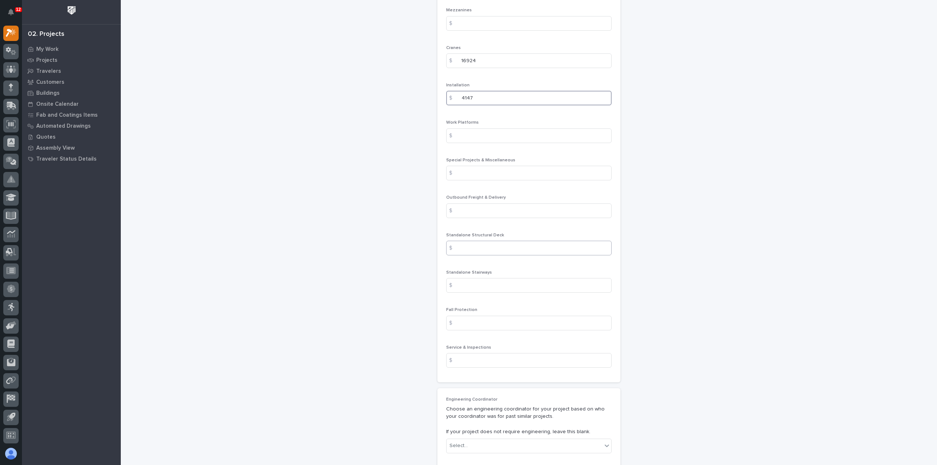
scroll to position [878, 0]
type input "4147"
click at [474, 357] on input at bounding box center [528, 359] width 165 height 15
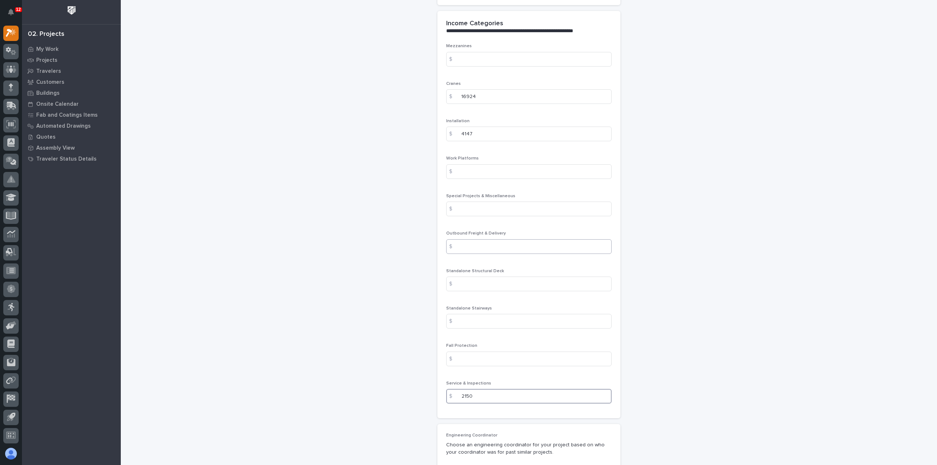
type input "2150"
click at [517, 242] on input at bounding box center [528, 246] width 165 height 15
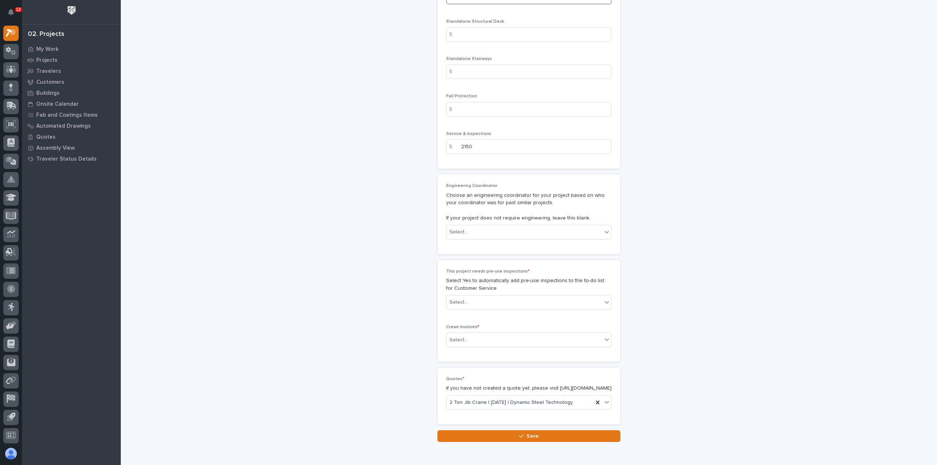
scroll to position [1098, 0]
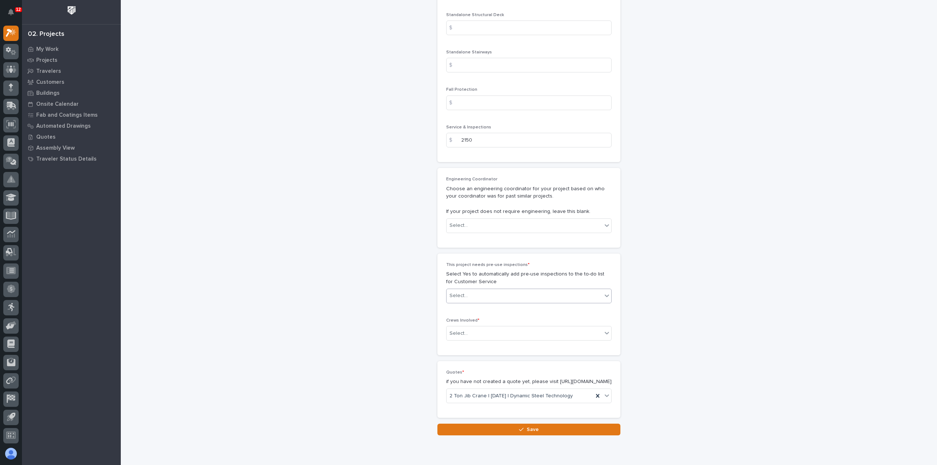
type input "425"
click at [503, 296] on div "Select..." at bounding box center [524, 296] width 156 height 12
click at [502, 304] on div "Yes" at bounding box center [525, 307] width 165 height 13
click at [495, 331] on div "Select..." at bounding box center [524, 333] width 156 height 12
click at [494, 344] on div "Production" at bounding box center [525, 344] width 165 height 13
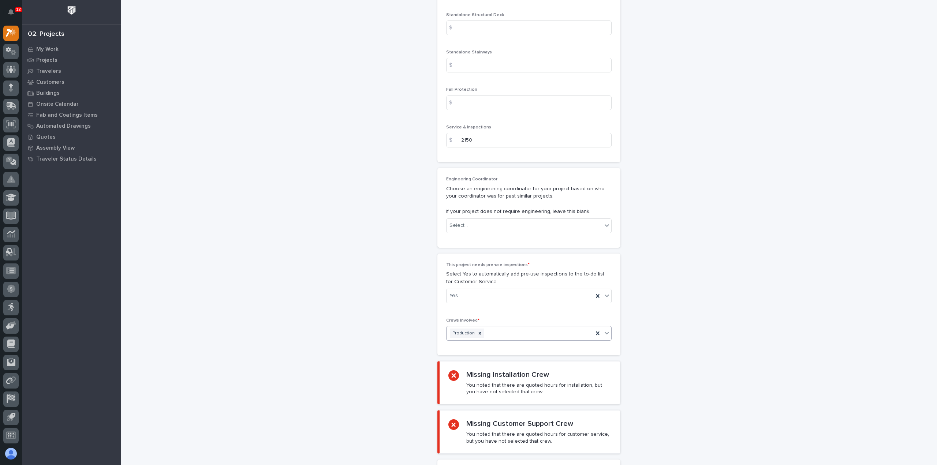
click at [504, 329] on div "Production" at bounding box center [519, 333] width 147 height 13
click at [503, 357] on div "Customer Support" at bounding box center [525, 357] width 165 height 13
click at [566, 332] on div "Production Customer Support" at bounding box center [519, 333] width 147 height 13
click at [561, 346] on div "Installation" at bounding box center [525, 344] width 165 height 13
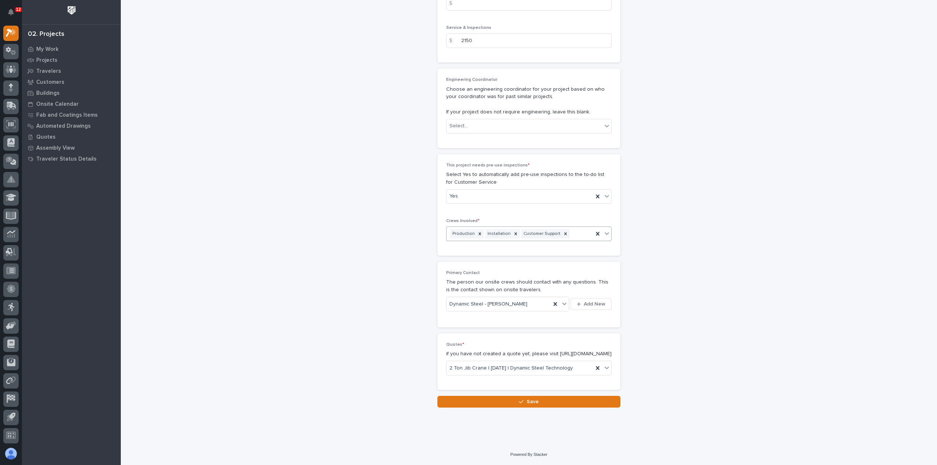
scroll to position [1201, 0]
click at [547, 403] on button "Save" at bounding box center [528, 402] width 183 height 12
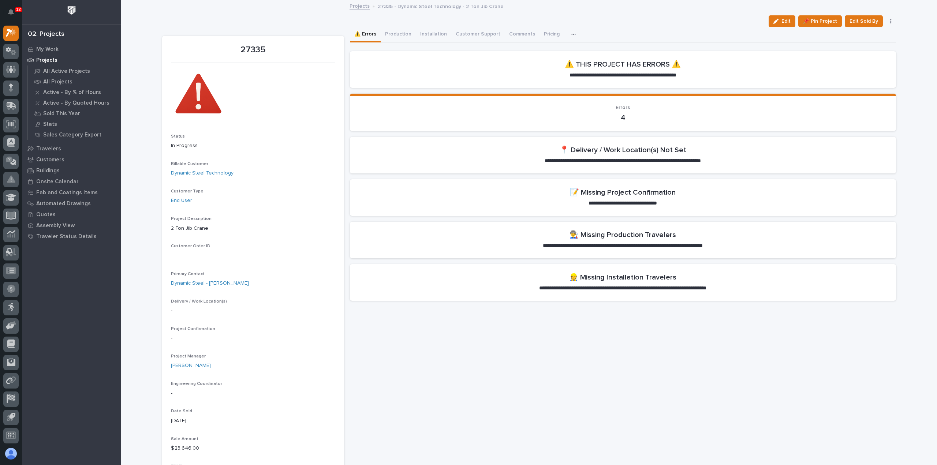
drag, startPoint x: 773, startPoint y: 23, endPoint x: 758, endPoint y: 29, distance: 16.1
click at [773, 23] on icon "button" at bounding box center [775, 21] width 5 height 5
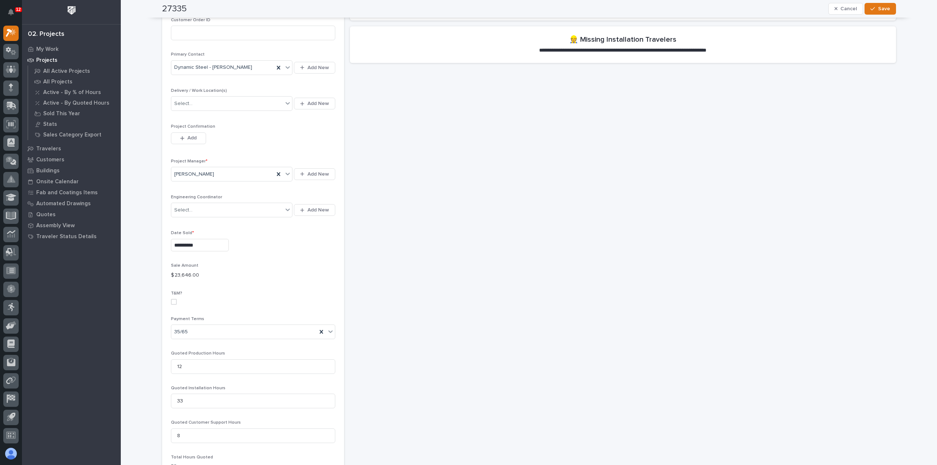
scroll to position [256, 0]
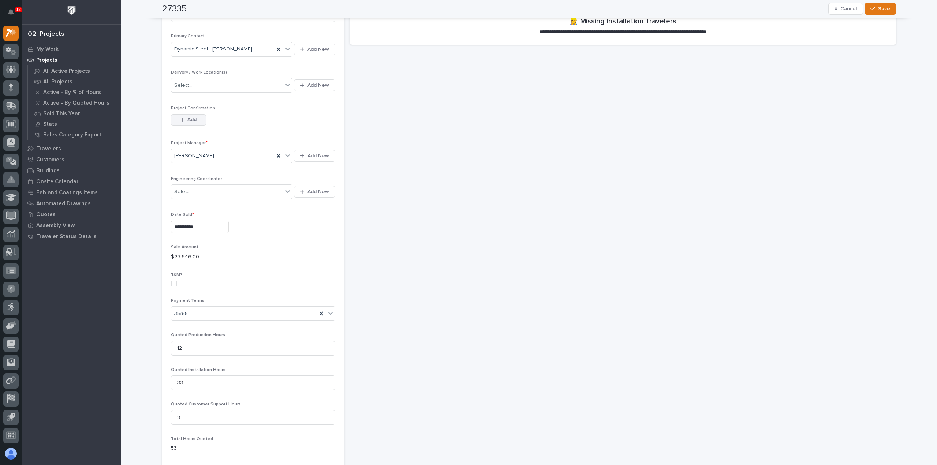
click at [197, 122] on button "Add" at bounding box center [188, 120] width 35 height 12
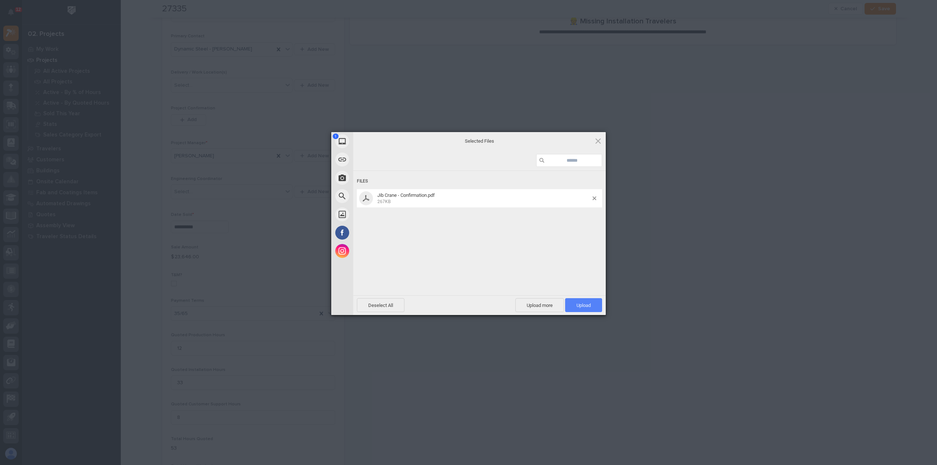
click at [585, 308] on span "Upload 1" at bounding box center [583, 305] width 14 height 5
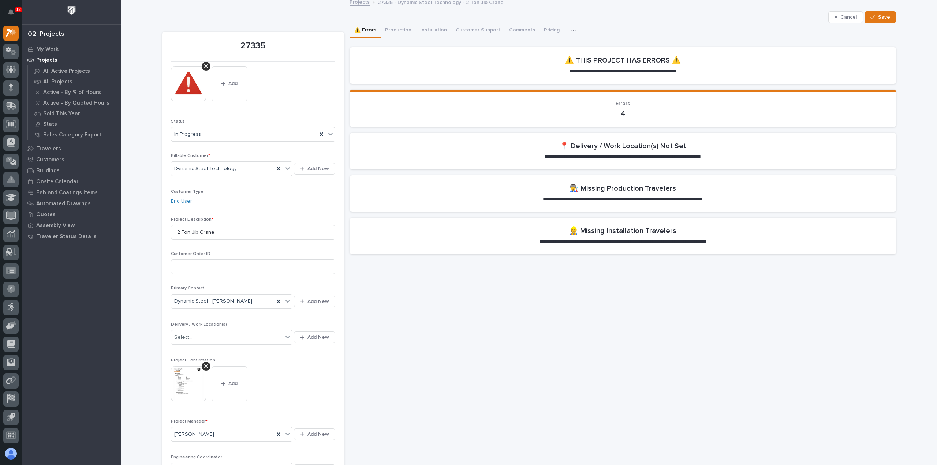
scroll to position [0, 0]
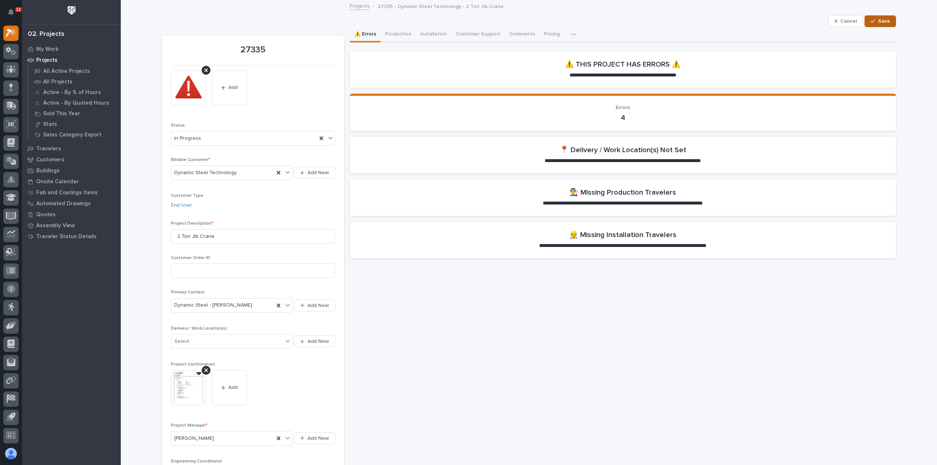
click at [884, 16] on button "Save" at bounding box center [879, 21] width 31 height 12
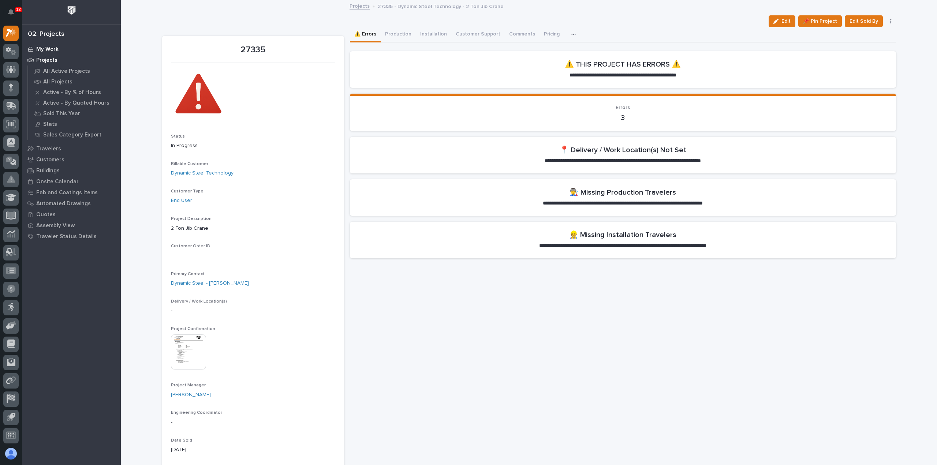
click at [58, 50] on div "My Work" at bounding box center [71, 49] width 95 height 10
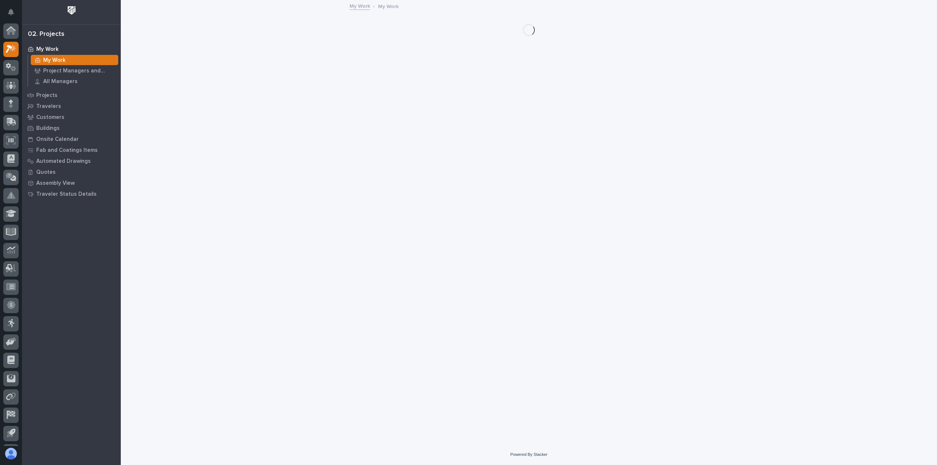
scroll to position [16, 0]
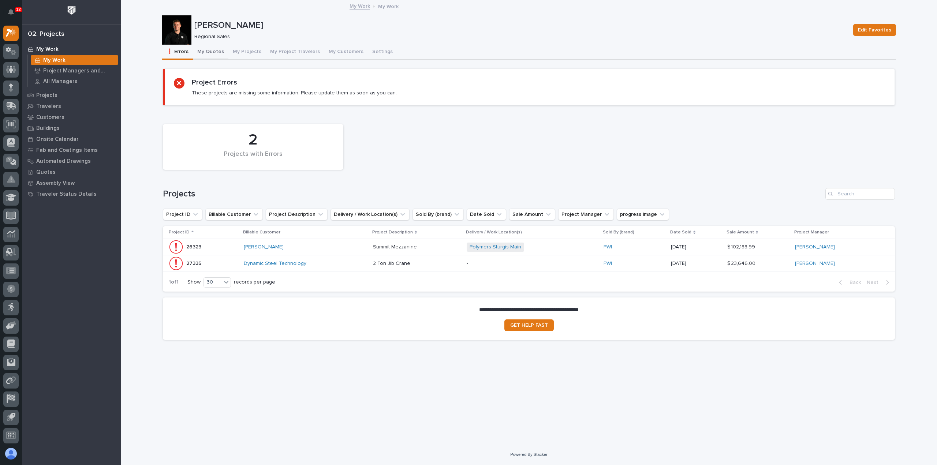
click at [211, 52] on button "My Quotes" at bounding box center [210, 52] width 35 height 15
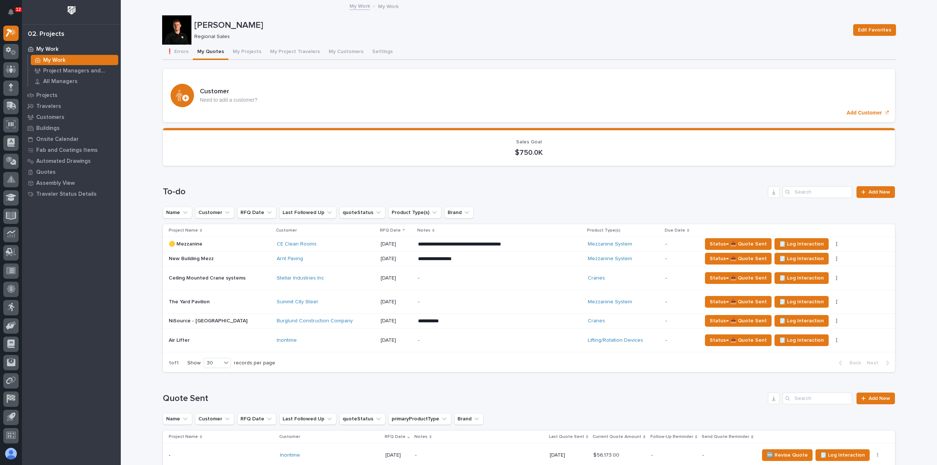
scroll to position [146, 0]
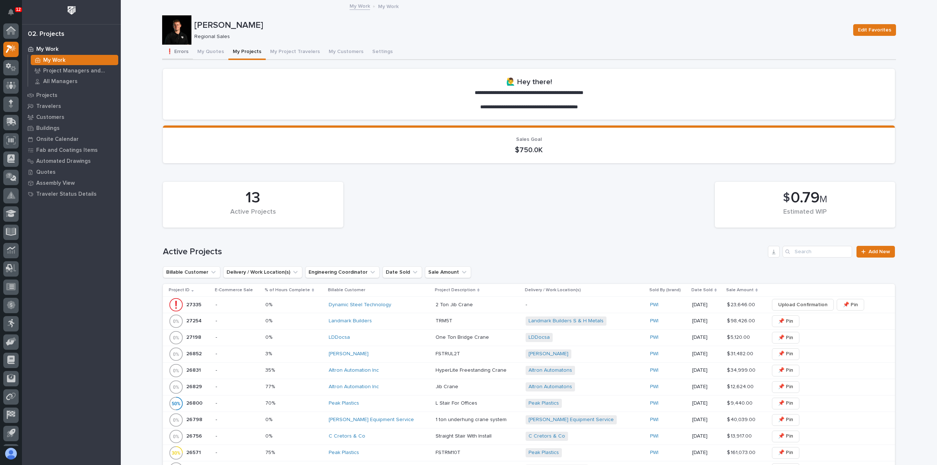
scroll to position [16, 0]
click at [183, 51] on button "❗ Errors" at bounding box center [177, 52] width 31 height 15
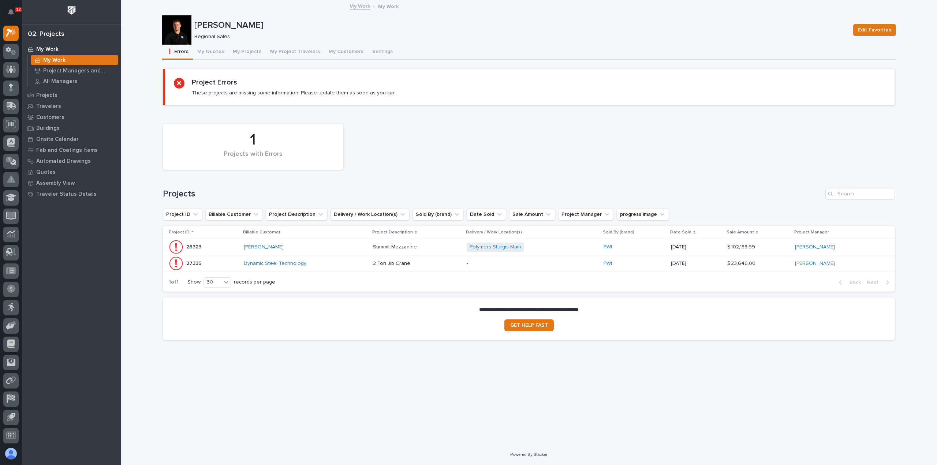
click at [444, 251] on div "Summit Mezzanine Summit Mezzanine" at bounding box center [417, 247] width 88 height 12
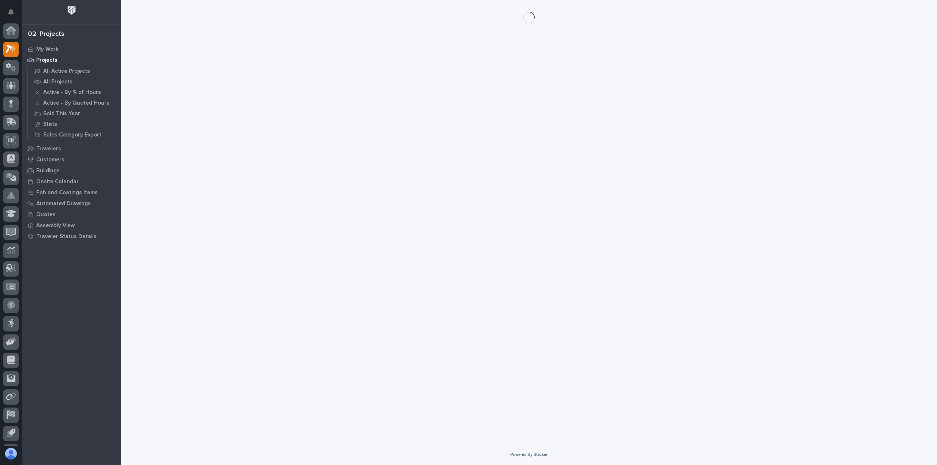
scroll to position [16, 0]
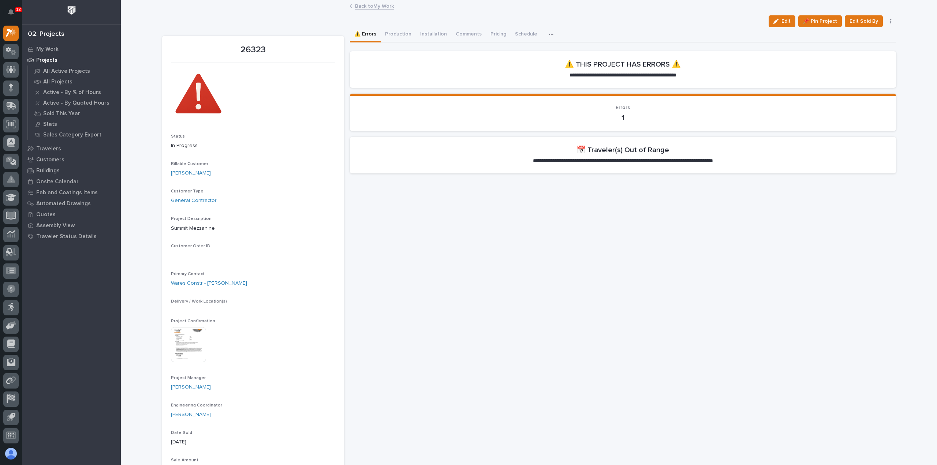
click at [377, 6] on link "Back to My Work" at bounding box center [374, 5] width 39 height 8
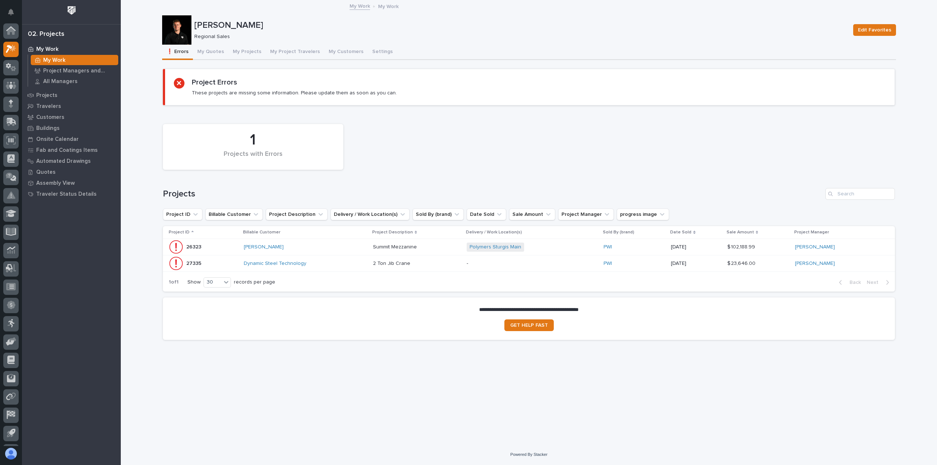
scroll to position [16, 0]
click at [213, 53] on button "My Quotes" at bounding box center [210, 52] width 35 height 15
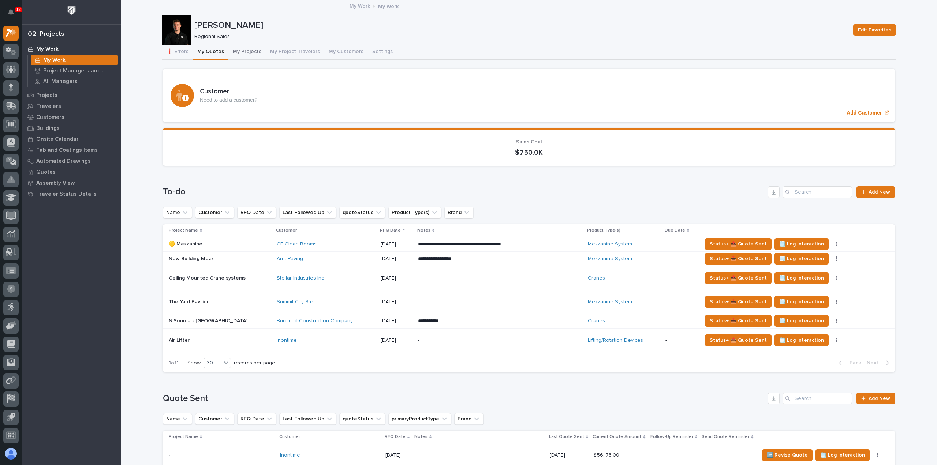
click at [244, 53] on button "My Projects" at bounding box center [246, 52] width 37 height 15
